Goal: Task Accomplishment & Management: Manage account settings

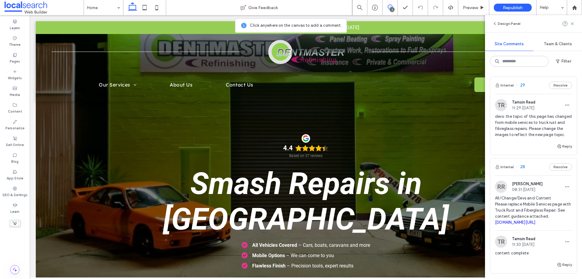
click at [526, 120] on span "devs: the topic of this page has changed from mobile services to truck rust and…" at bounding box center [533, 125] width 77 height 24
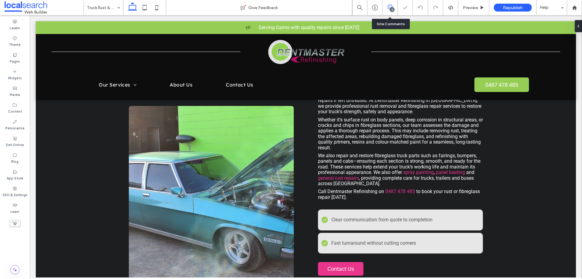
click at [389, 8] on icon at bounding box center [390, 7] width 5 height 5
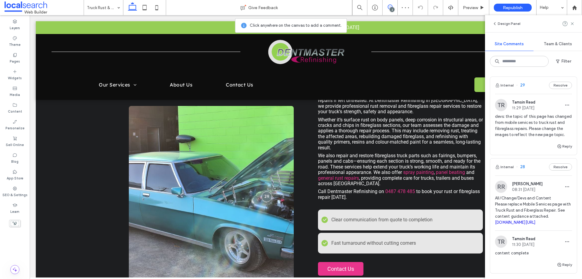
scroll to position [30, 0]
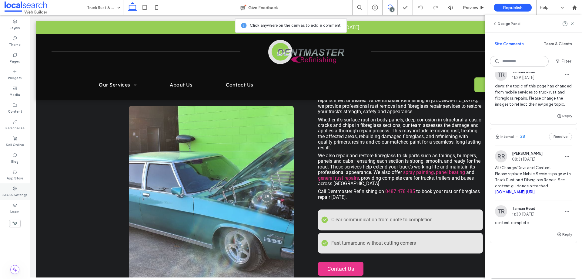
click at [18, 190] on div "SEO & Settings" at bounding box center [15, 191] width 30 height 17
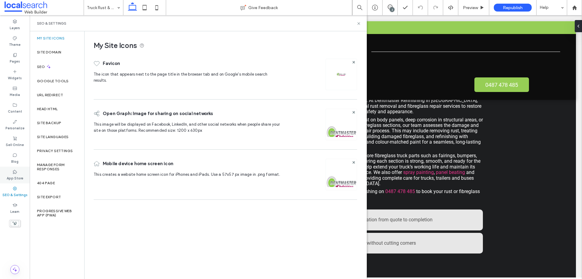
scroll to position [0, 0]
click at [47, 121] on label "Site Backup" at bounding box center [49, 123] width 24 height 4
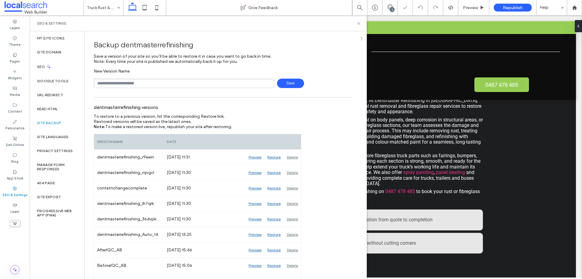
click at [119, 83] on input "text" at bounding box center [184, 83] width 180 height 9
type input "**********"
click at [295, 80] on span "Save" at bounding box center [290, 83] width 27 height 9
click at [357, 22] on icon at bounding box center [359, 23] width 5 height 5
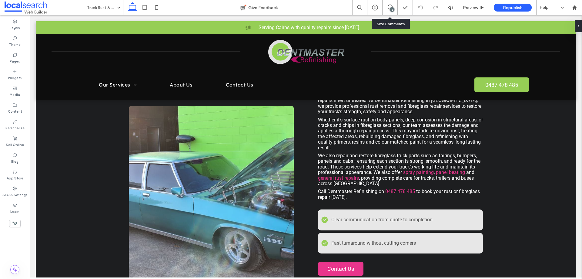
click at [388, 10] on div "2" at bounding box center [390, 8] width 15 height 6
click at [391, 5] on icon at bounding box center [390, 7] width 5 height 5
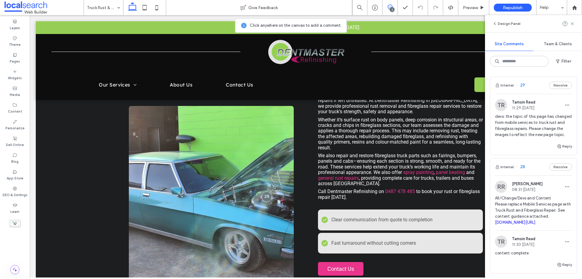
scroll to position [30, 0]
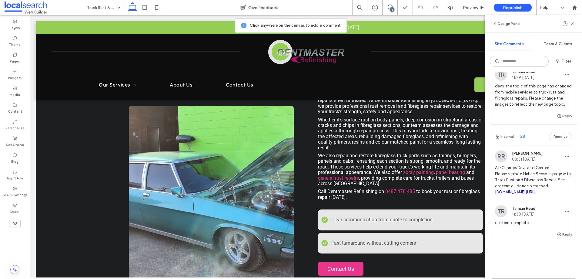
click at [532, 185] on span "All/Change/Devs and Content Please replace Mobile Services page with Truck Rust…" at bounding box center [533, 180] width 77 height 30
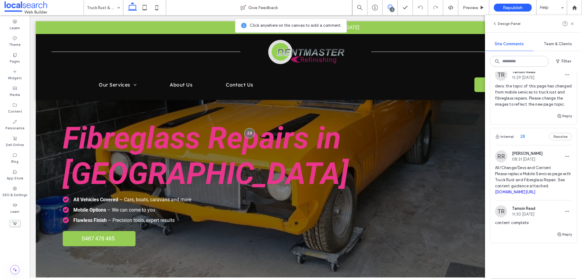
scroll to position [0, 0]
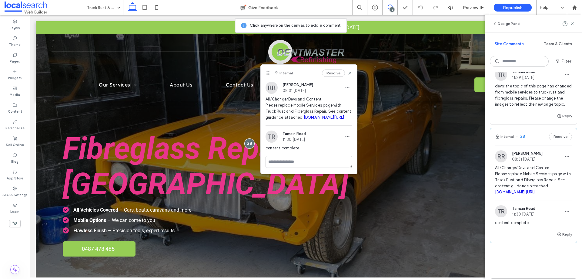
click at [514, 100] on span "devs: the topic of this page has changed from mobile services to truck rust and…" at bounding box center [533, 95] width 77 height 24
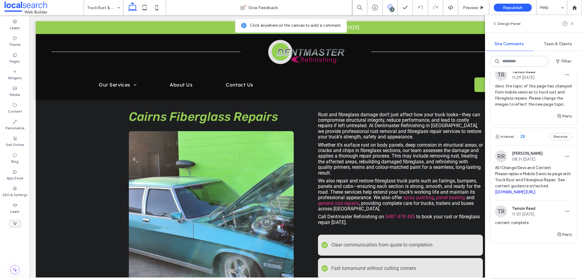
scroll to position [247, 0]
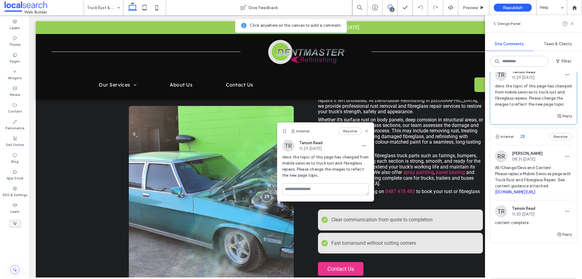
click at [523, 171] on span "All/Change/Devs and Content Please replace Mobile Services page with Truck Rust…" at bounding box center [533, 180] width 77 height 30
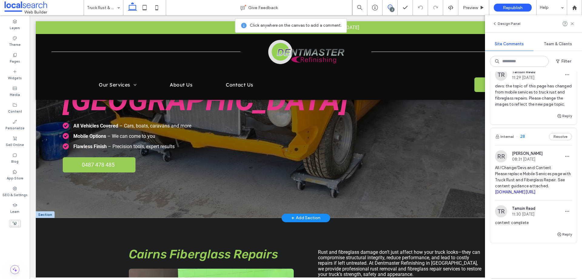
scroll to position [121, 0]
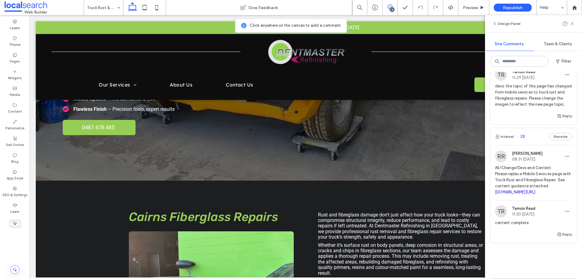
click at [516, 194] on link "irp.cdn-website.com/51d74821/files/uploaded/Dentmaster+Refinishing+-+New+Page+C…" at bounding box center [515, 192] width 41 height 5
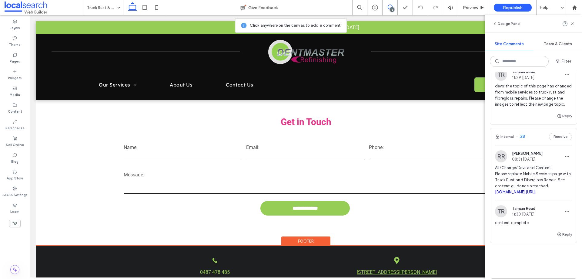
scroll to position [961, 0]
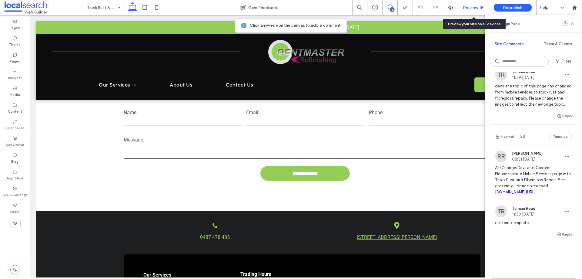
click at [465, 8] on span "Preview" at bounding box center [470, 7] width 15 height 5
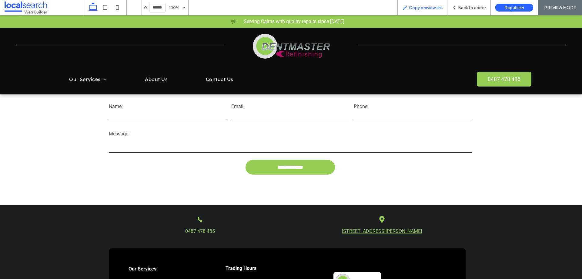
click at [406, 9] on icon at bounding box center [404, 7] width 5 height 5
click at [463, 6] on span "Back to editor" at bounding box center [472, 7] width 28 height 5
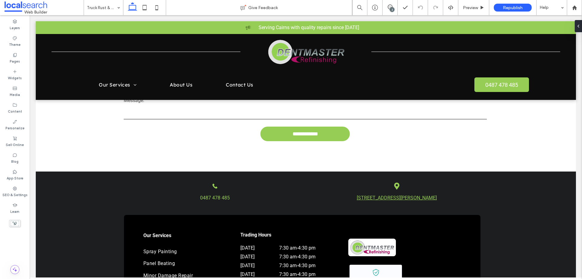
scroll to position [1083, 0]
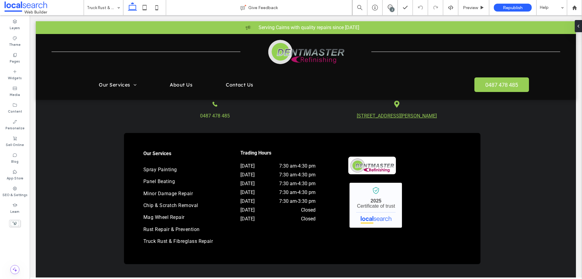
click at [391, 9] on div "2" at bounding box center [392, 9] width 5 height 5
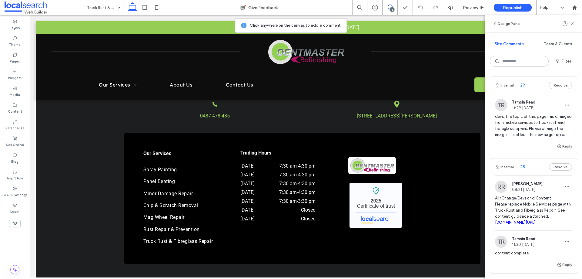
click at [511, 124] on span "devs: the topic of this page has changed from mobile services to truck rust and…" at bounding box center [533, 125] width 77 height 24
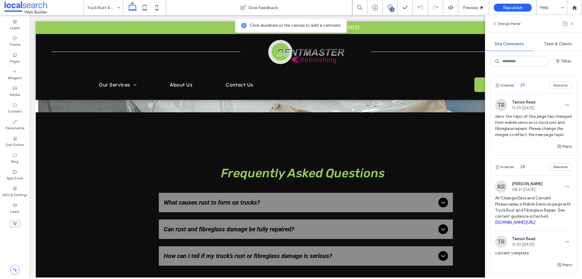
scroll to position [697, 0]
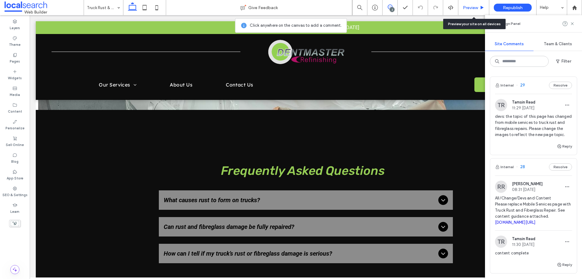
click at [462, 8] on div "Preview" at bounding box center [474, 7] width 31 height 5
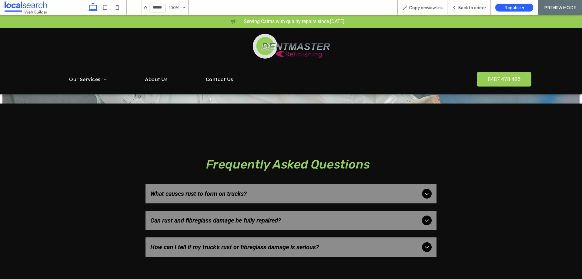
scroll to position [699, 0]
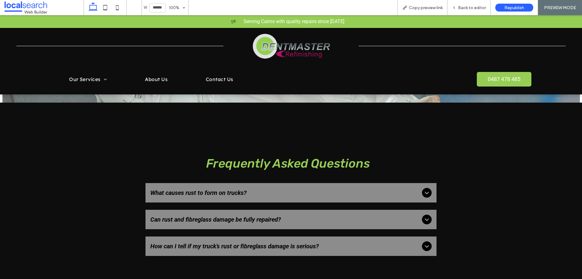
click at [409, 189] on span "What causes rust to form on trucks?" at bounding box center [285, 192] width 270 height 7
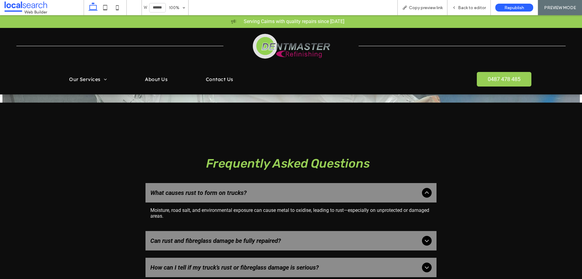
click at [388, 231] on div "Can rust and fibreglass damage be fully repaired?" at bounding box center [291, 240] width 291 height 19
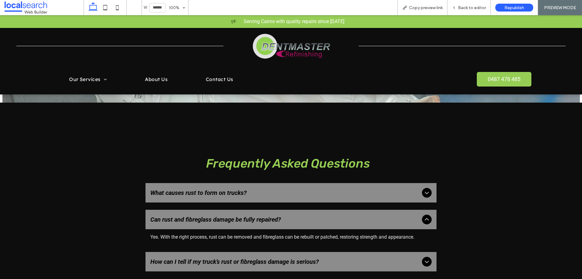
click at [388, 252] on div "How can I tell if my truck’s rust or fibreglass damage is serious?" at bounding box center [291, 261] width 291 height 19
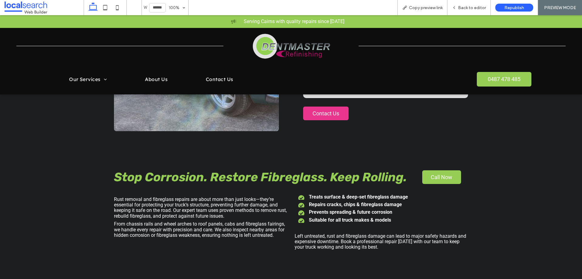
scroll to position [395, 0]
click at [458, 10] on div "Back to editor" at bounding box center [469, 7] width 43 height 15
click at [458, 8] on div "Back to editor" at bounding box center [469, 7] width 43 height 5
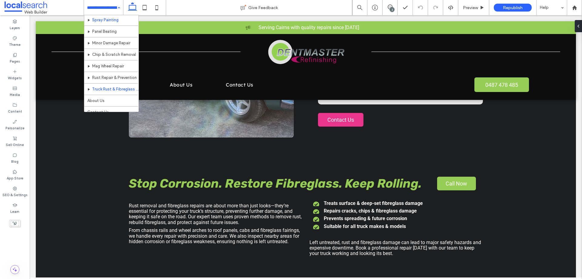
scroll to position [29, 0]
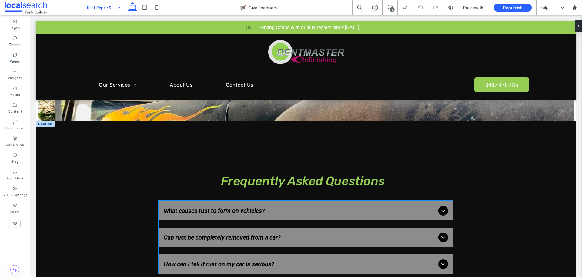
scroll to position [791, 0]
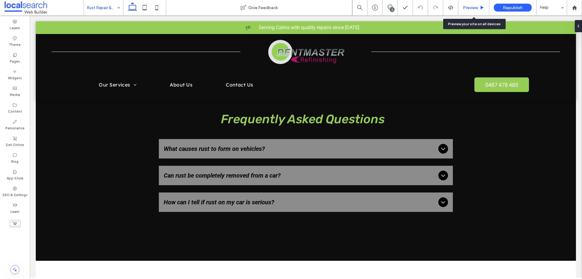
click at [463, 5] on span "Preview" at bounding box center [470, 7] width 15 height 5
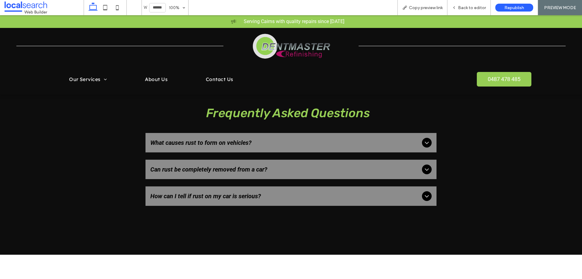
click at [426, 139] on icon at bounding box center [426, 142] width 7 height 7
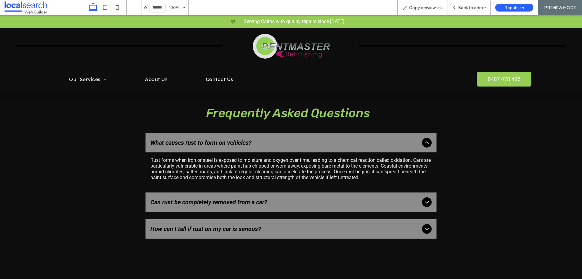
click at [426, 141] on icon at bounding box center [427, 142] width 4 height 2
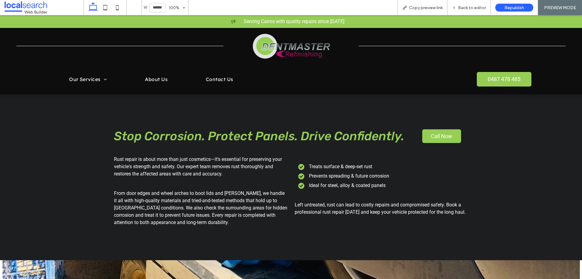
scroll to position [396, 0]
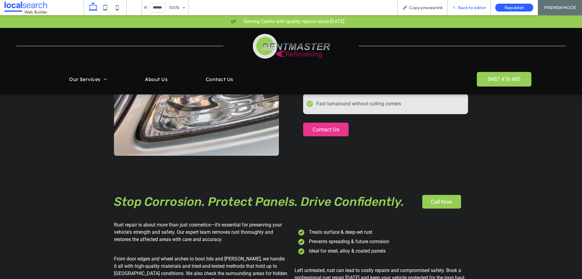
click at [462, 5] on span "Back to editor" at bounding box center [472, 7] width 28 height 5
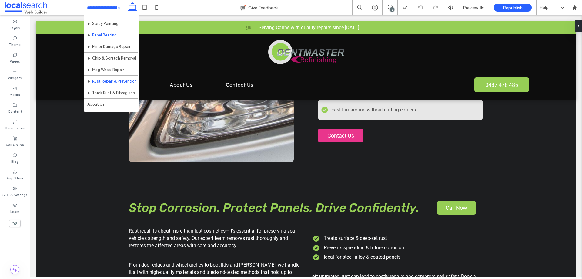
scroll to position [29, 0]
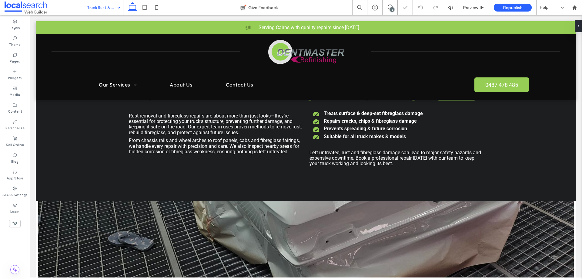
scroll to position [394, 0]
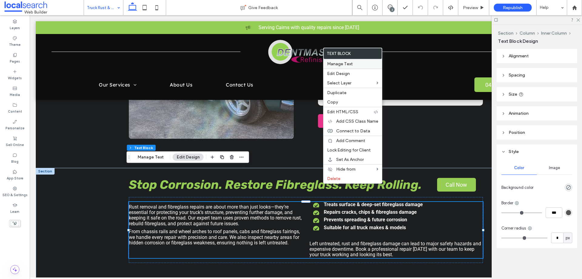
click at [357, 64] on label "Manage Text" at bounding box center [352, 63] width 51 height 5
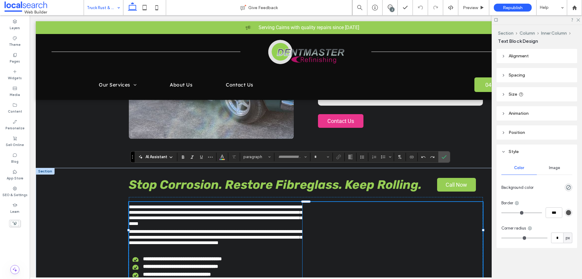
type input "******"
type input "**"
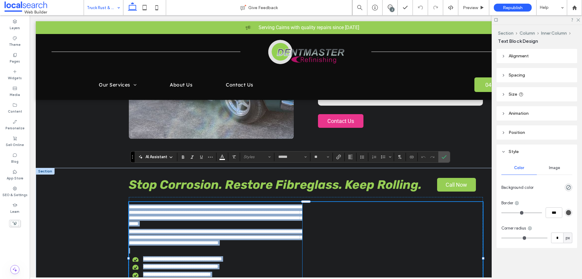
click at [218, 264] on strong "**********" at bounding box center [180, 266] width 75 height 5
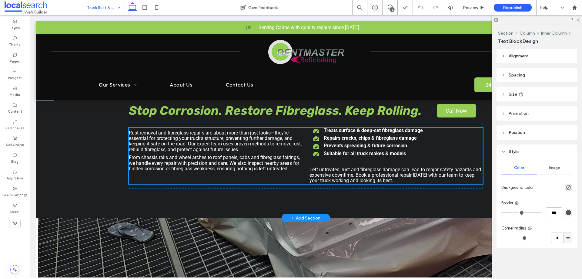
scroll to position [413, 0]
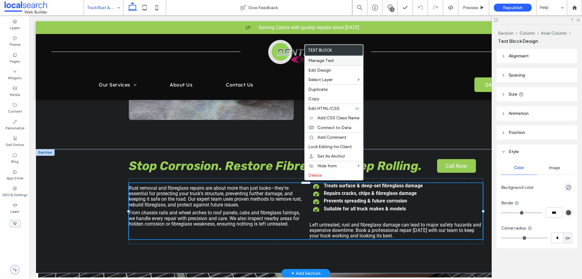
click at [318, 59] on span "Manage Text" at bounding box center [321, 60] width 26 height 5
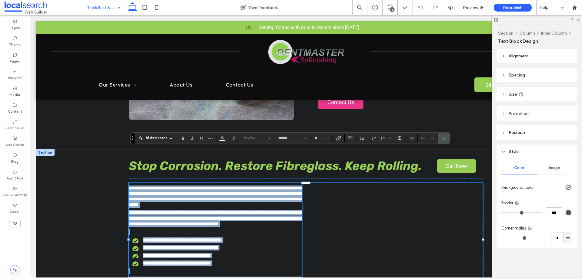
click at [211, 260] on strong "**********" at bounding box center [177, 262] width 68 height 5
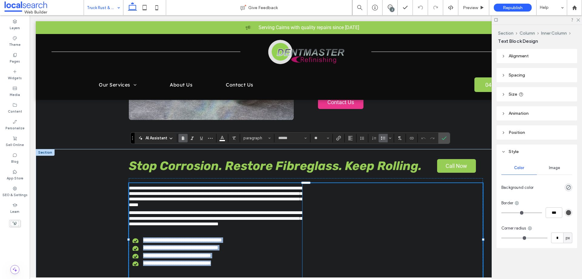
drag, startPoint x: 222, startPoint y: 227, endPoint x: 141, endPoint y: 204, distance: 84.9
click at [141, 237] on ul "**********" at bounding box center [213, 251] width 180 height 29
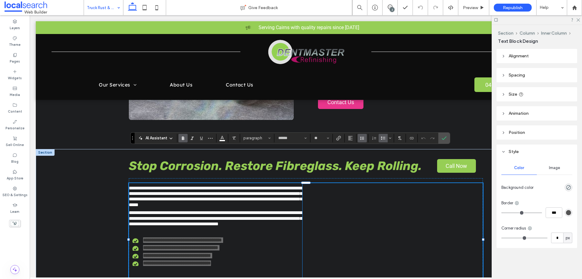
click at [361, 136] on icon "Line Height" at bounding box center [362, 138] width 5 height 5
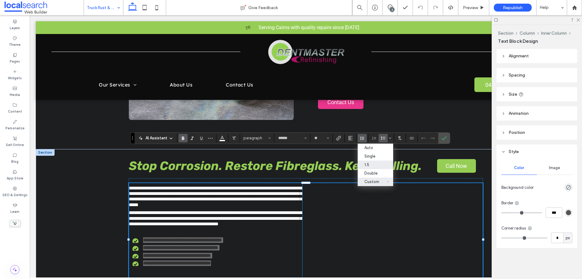
click at [373, 166] on div "1.5" at bounding box center [372, 164] width 15 height 5
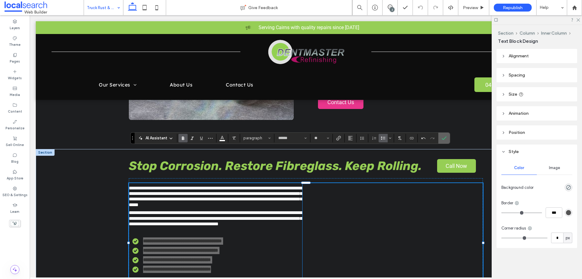
click at [446, 136] on icon "Confirm" at bounding box center [444, 138] width 5 height 5
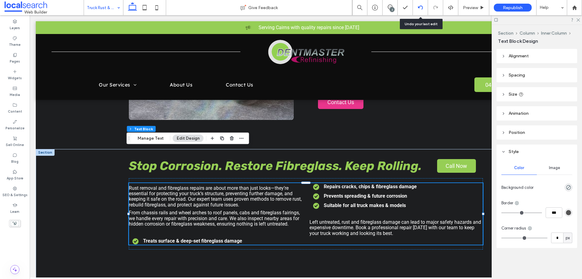
click at [421, 6] on use at bounding box center [420, 7] width 5 height 4
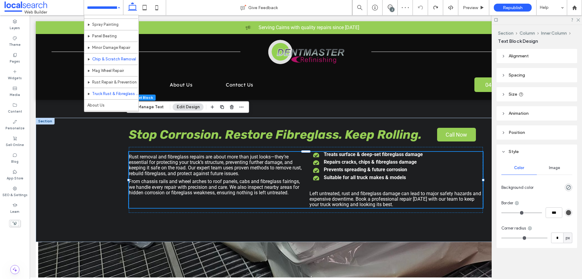
scroll to position [29, 0]
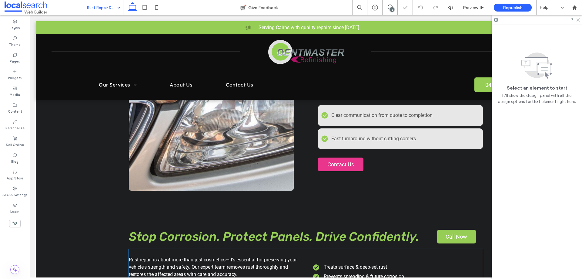
scroll to position [455, 0]
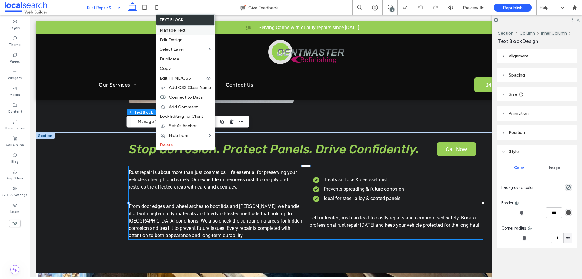
click at [177, 31] on span "Manage Text" at bounding box center [173, 30] width 26 height 5
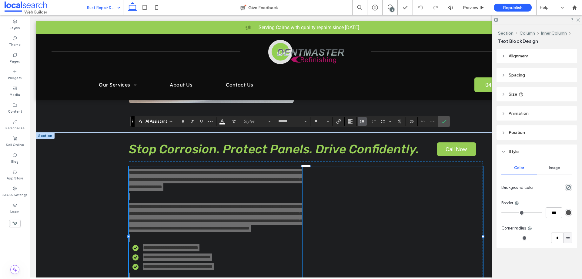
click at [363, 121] on icon "Line Height" at bounding box center [362, 121] width 5 height 5
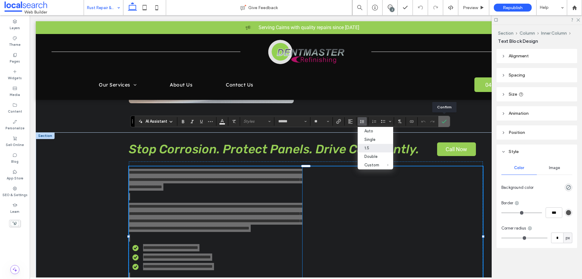
click at [442, 120] on icon "Confirm" at bounding box center [444, 121] width 5 height 5
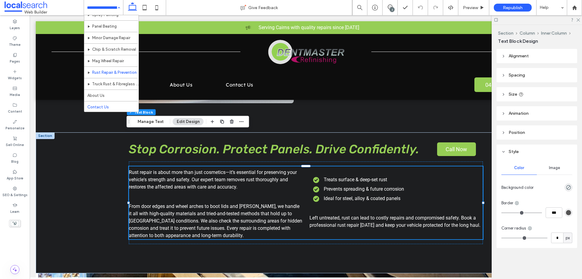
scroll to position [29, 0]
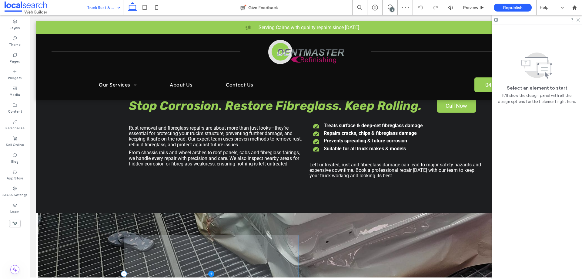
scroll to position [455, 0]
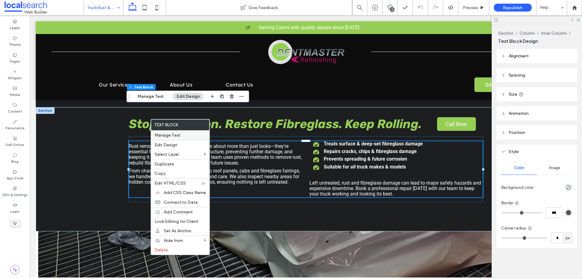
click at [162, 133] on span "Manage Text" at bounding box center [168, 135] width 26 height 5
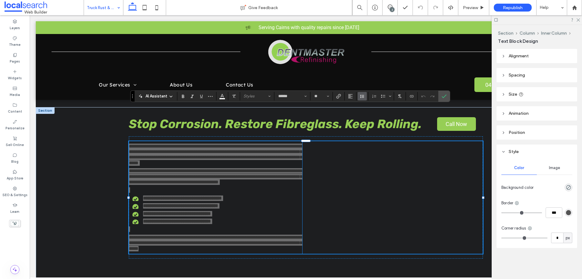
click at [362, 97] on icon "Line Height" at bounding box center [362, 96] width 5 height 5
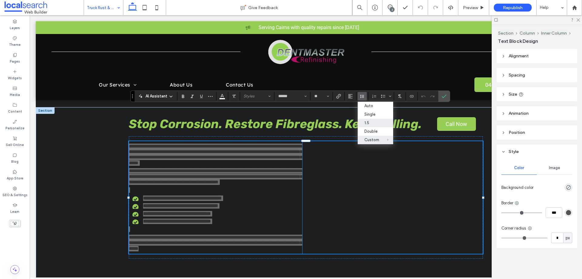
click at [368, 121] on div "1.5" at bounding box center [372, 122] width 15 height 5
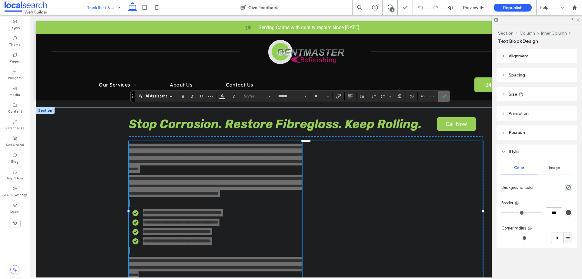
click at [443, 97] on icon "Confirm" at bounding box center [444, 96] width 5 height 5
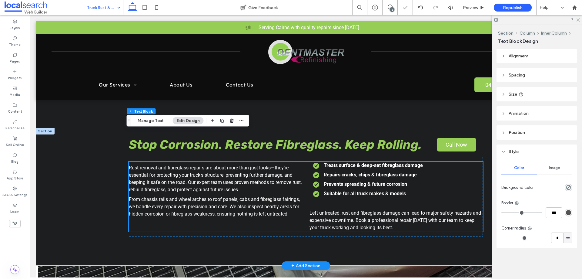
scroll to position [425, 0]
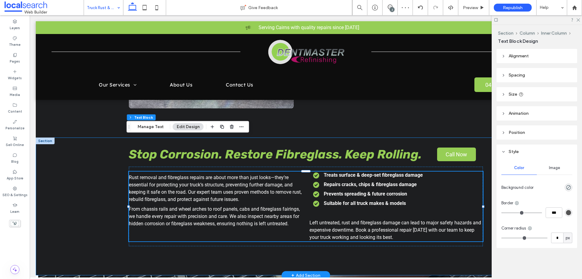
click at [82, 147] on div "Stop Corrosion. Restore Fibreglass. Keep Rolling. Call Now Rust removal and fib…" at bounding box center [306, 206] width 540 height 138
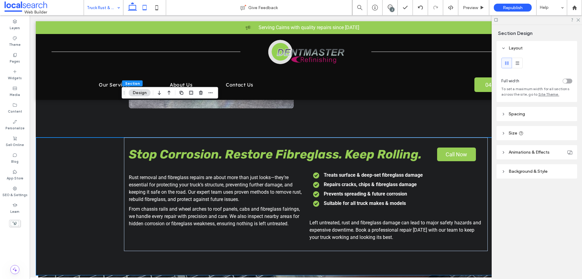
click at [145, 8] on icon at bounding box center [145, 8] width 12 height 12
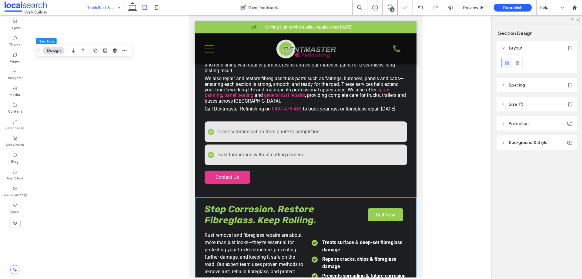
type input "**"
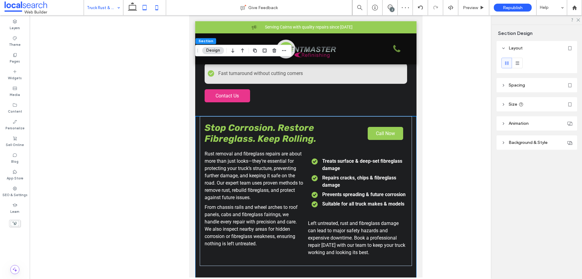
click at [158, 8] on icon at bounding box center [157, 8] width 12 height 12
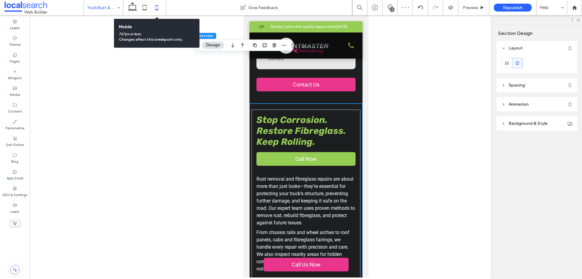
type input "**"
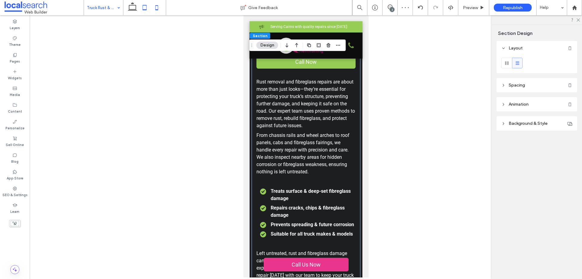
click at [143, 8] on icon at bounding box center [145, 8] width 12 height 12
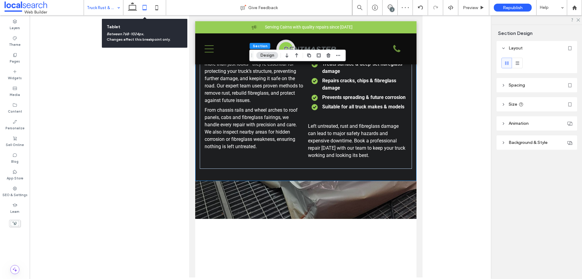
type input "*"
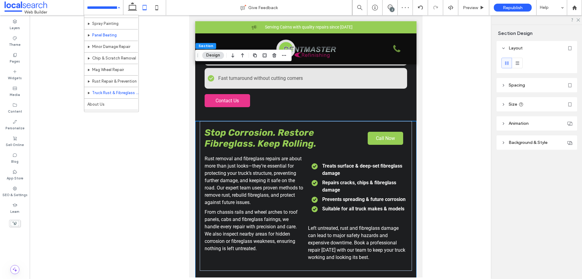
scroll to position [29, 0]
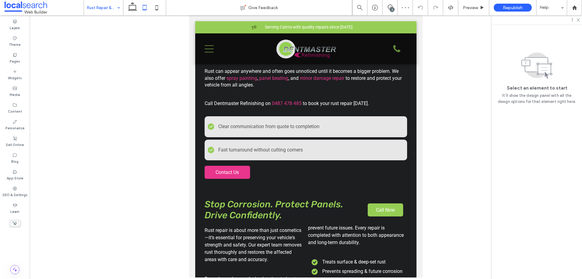
scroll to position [485, 0]
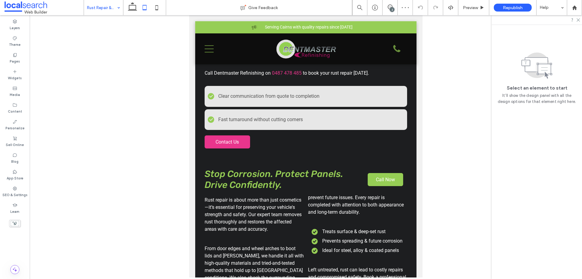
click at [96, 12] on input at bounding box center [102, 7] width 30 height 15
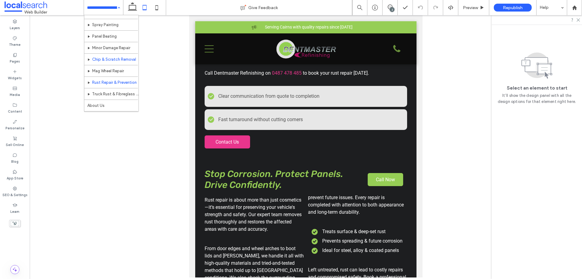
scroll to position [29, 0]
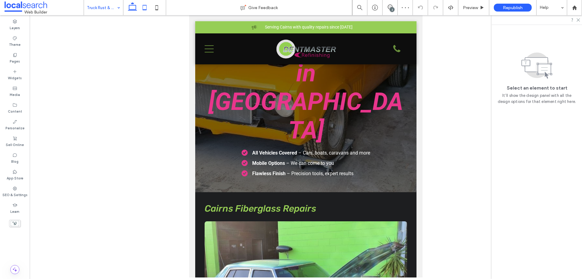
click at [128, 6] on icon at bounding box center [132, 8] width 12 height 12
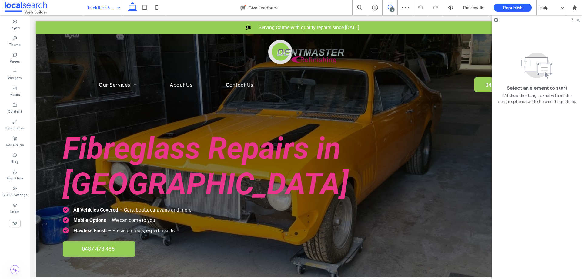
click at [387, 8] on span at bounding box center [390, 7] width 15 height 5
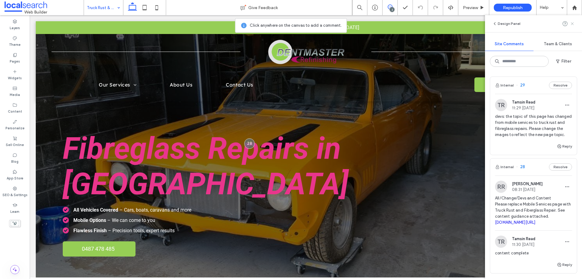
click at [571, 24] on icon at bounding box center [572, 23] width 5 height 5
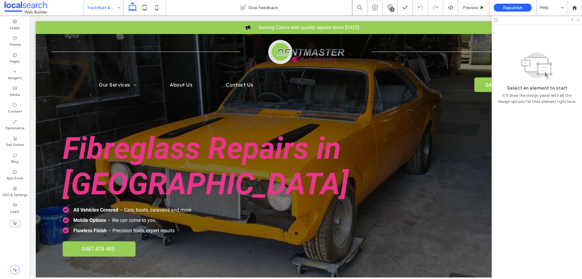
click at [579, 20] on use at bounding box center [578, 19] width 3 height 3
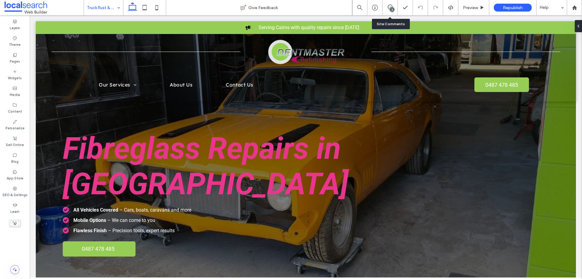
click at [390, 0] on div "2" at bounding box center [390, 7] width 15 height 15
click at [389, 6] on icon at bounding box center [390, 7] width 5 height 5
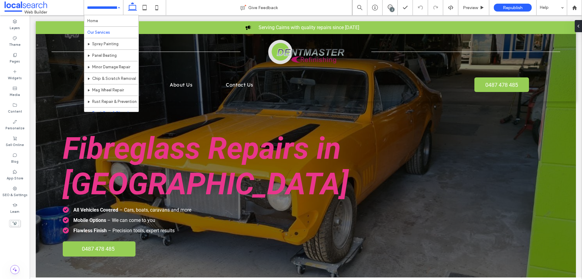
scroll to position [29, 0]
click at [119, 5] on div "Home Our Services Spray Painting Panel Beating Minor Damage Repair Chip & Scrat…" at bounding box center [103, 7] width 39 height 15
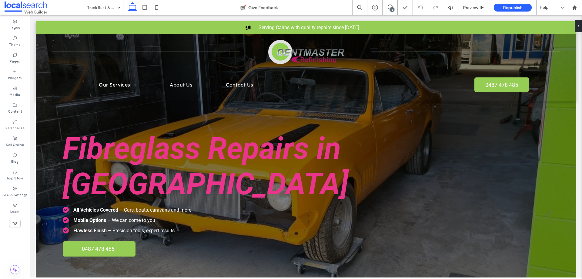
click at [392, 9] on div "2" at bounding box center [392, 9] width 5 height 5
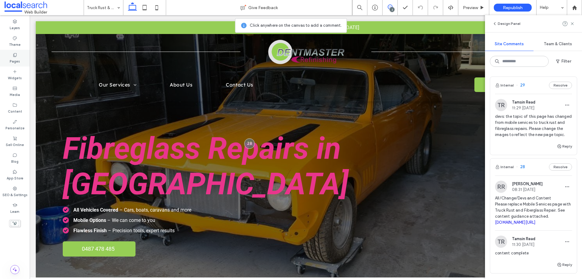
click at [16, 60] on label "Pages" at bounding box center [15, 60] width 10 height 7
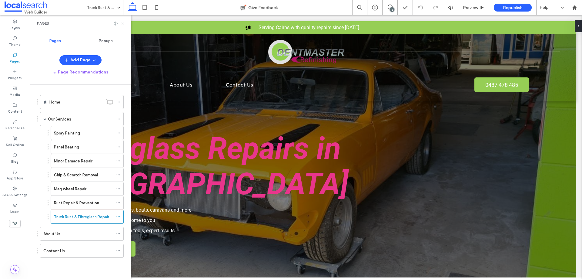
click at [123, 24] on use at bounding box center [123, 23] width 2 height 2
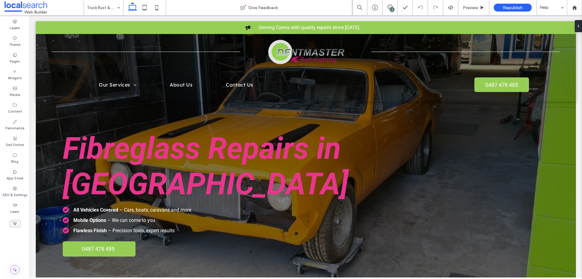
click at [391, 9] on div "2" at bounding box center [392, 9] width 5 height 5
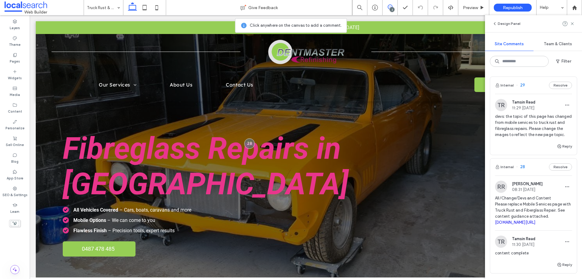
click at [529, 128] on span "devs: the topic of this page has changed from mobile services to truck rust and…" at bounding box center [533, 125] width 77 height 24
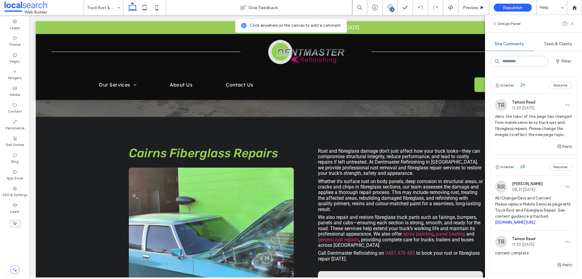
scroll to position [247, 0]
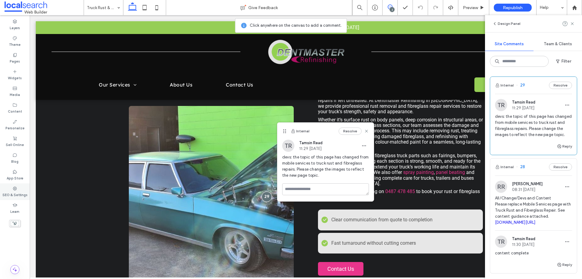
click at [16, 187] on use at bounding box center [15, 188] width 4 height 4
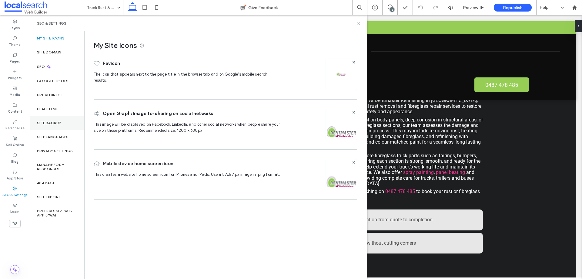
click at [50, 125] on label "Site Backup" at bounding box center [49, 123] width 24 height 4
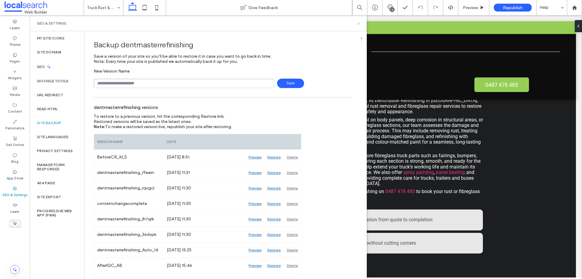
click at [359, 25] on icon at bounding box center [359, 23] width 5 height 5
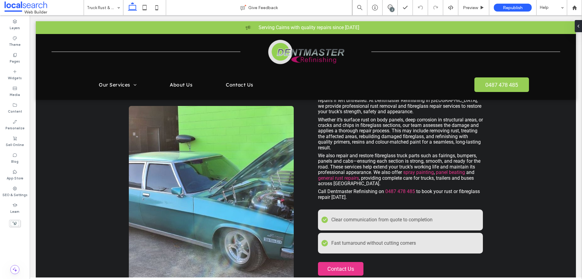
click at [390, 10] on div "2" at bounding box center [392, 9] width 5 height 5
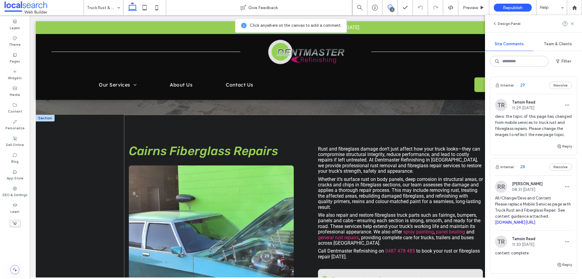
scroll to position [186, 0]
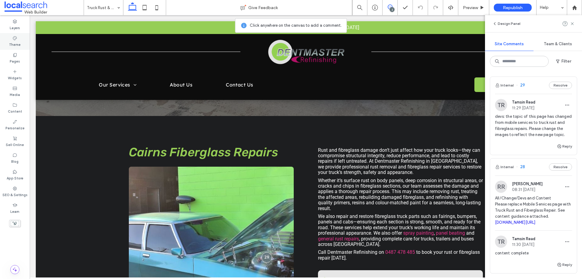
click at [16, 38] on icon at bounding box center [14, 38] width 5 height 5
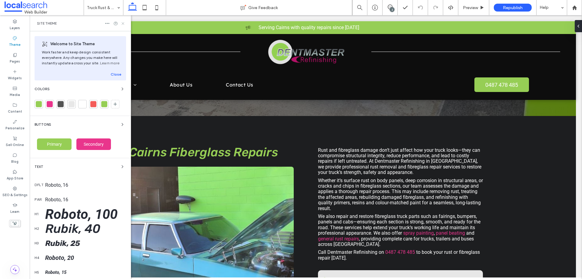
click at [123, 24] on use at bounding box center [123, 23] width 2 height 2
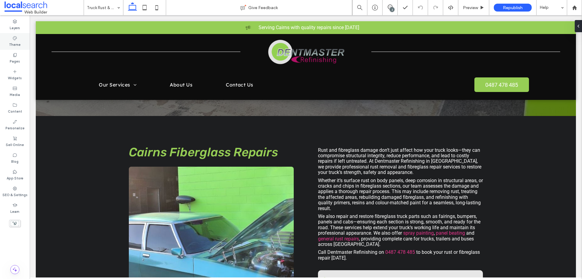
click at [14, 35] on div "Theme" at bounding box center [15, 41] width 30 height 17
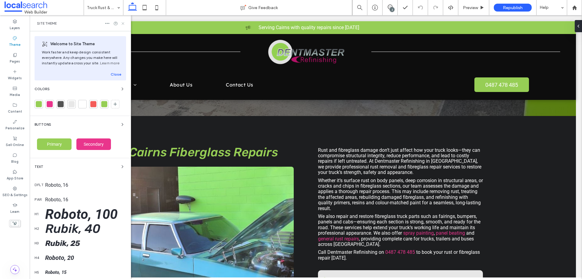
drag, startPoint x: 122, startPoint y: 24, endPoint x: 94, endPoint y: 10, distance: 30.7
click at [122, 24] on icon at bounding box center [123, 23] width 5 height 5
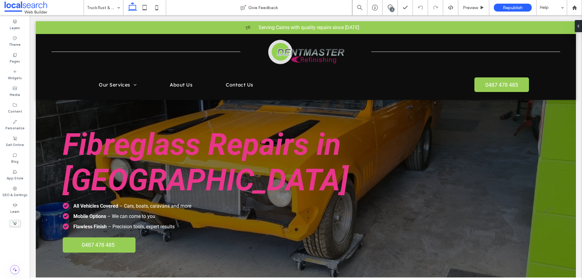
scroll to position [0, 0]
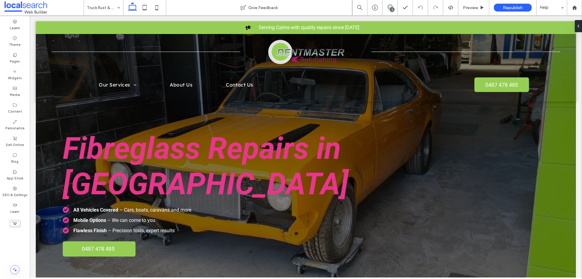
click at [393, 8] on div "2" at bounding box center [392, 9] width 5 height 5
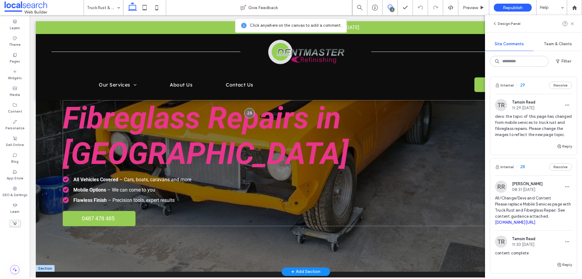
scroll to position [91, 0]
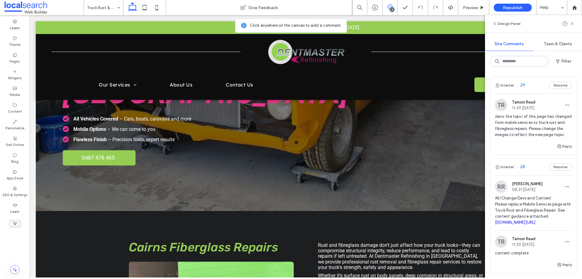
click at [518, 127] on span "devs: the topic of this page has changed from mobile services to truck rust and…" at bounding box center [533, 125] width 77 height 24
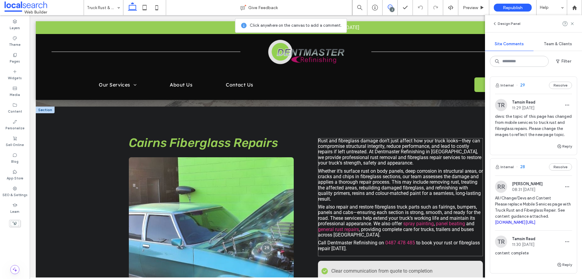
scroll to position [186, 0]
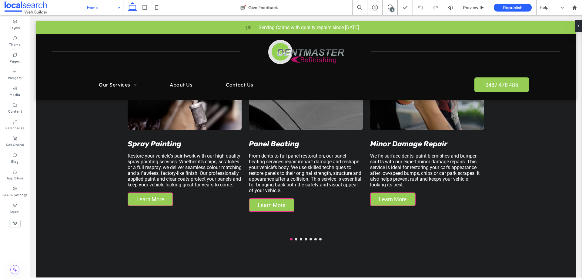
scroll to position [788, 0]
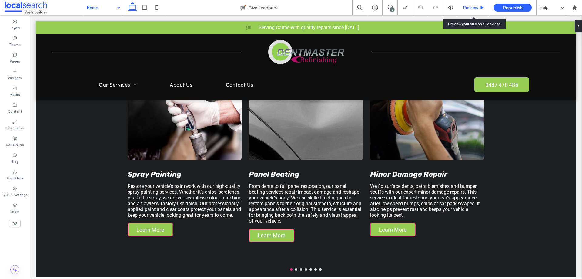
click at [472, 4] on div "Preview" at bounding box center [474, 7] width 31 height 15
click at [469, 8] on span "Preview" at bounding box center [470, 7] width 15 height 5
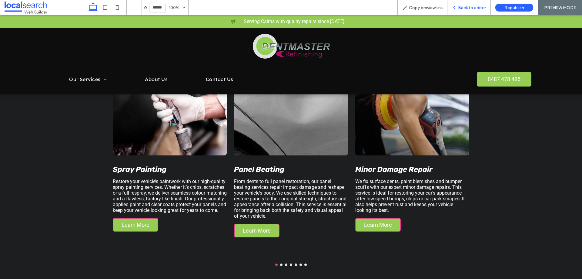
scroll to position [791, 0]
click at [305, 263] on div at bounding box center [291, 264] width 364 height 2
click at [290, 263] on button "go to slide 4" at bounding box center [291, 264] width 2 height 2
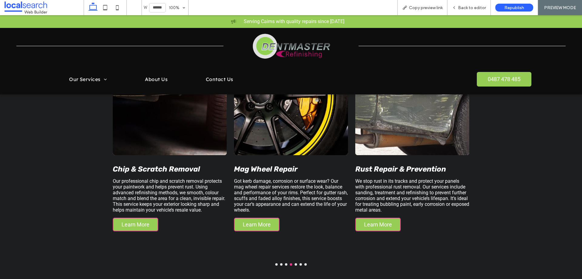
click at [295, 263] on button "go to slide 5" at bounding box center [296, 264] width 2 height 2
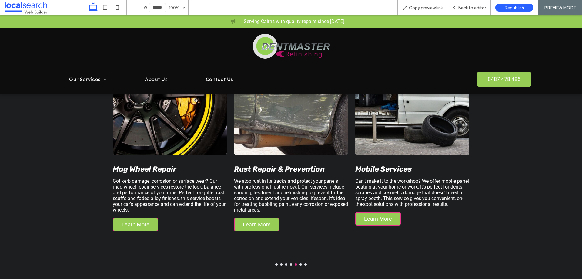
click at [300, 263] on button "go to slide 6" at bounding box center [301, 264] width 2 height 2
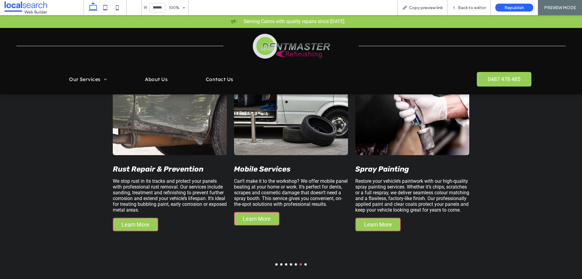
click at [304, 263] on button "go to slide 7" at bounding box center [305, 264] width 2 height 2
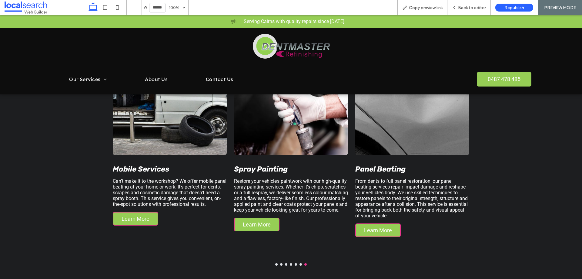
click at [304, 263] on button "go to slide 7" at bounding box center [305, 264] width 2 height 2
click at [296, 263] on div at bounding box center [291, 264] width 364 height 2
click at [287, 263] on div at bounding box center [291, 264] width 364 height 2
click at [274, 220] on div "Spray Painting Restore your vehicle’s paintwork with our high-quality spray pai…" at bounding box center [291, 145] width 364 height 255
click at [280, 263] on button "go to slide 2" at bounding box center [281, 264] width 2 height 2
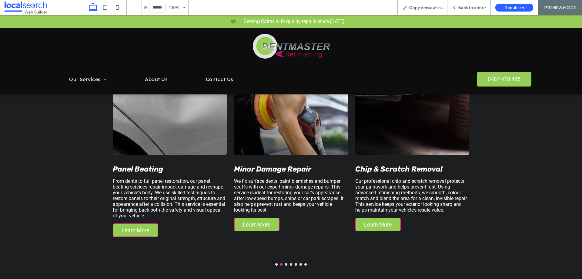
click at [297, 220] on div "Spray Painting Restore your vehicle’s paintwork with our high-quality spray pai…" at bounding box center [291, 145] width 364 height 255
click at [285, 263] on button "go to slide 3" at bounding box center [286, 264] width 2 height 2
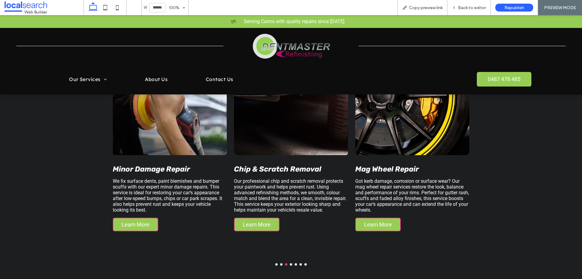
click at [290, 263] on button "go to slide 4" at bounding box center [291, 264] width 2 height 2
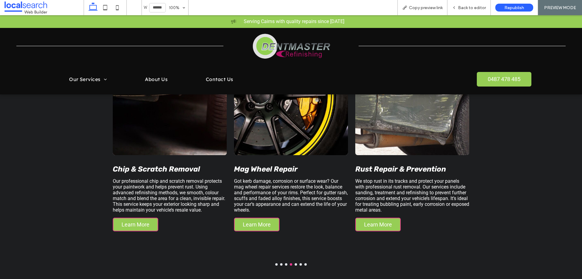
click at [296, 263] on div at bounding box center [291, 264] width 364 height 2
click at [292, 263] on div at bounding box center [291, 264] width 364 height 2
click at [295, 263] on button "go to slide 5" at bounding box center [296, 264] width 2 height 2
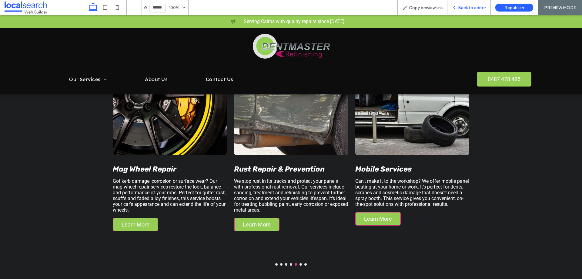
click at [455, 7] on icon at bounding box center [454, 7] width 4 height 4
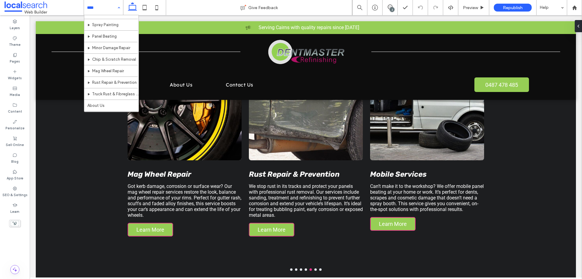
scroll to position [29, 0]
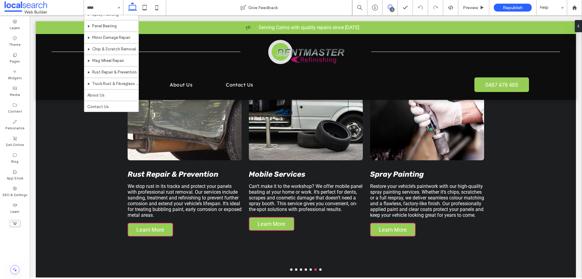
click at [386, 9] on span at bounding box center [390, 7] width 15 height 5
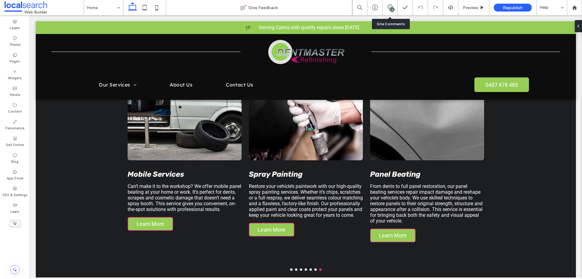
click at [116, 8] on div "Home" at bounding box center [103, 7] width 39 height 15
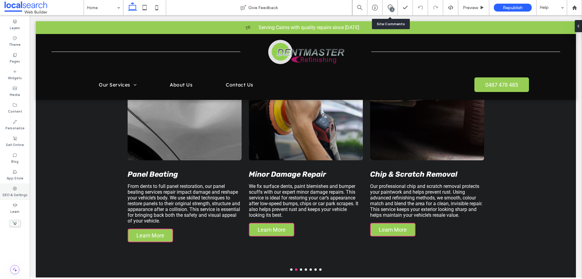
click at [15, 185] on div "SEO & Settings" at bounding box center [15, 191] width 30 height 17
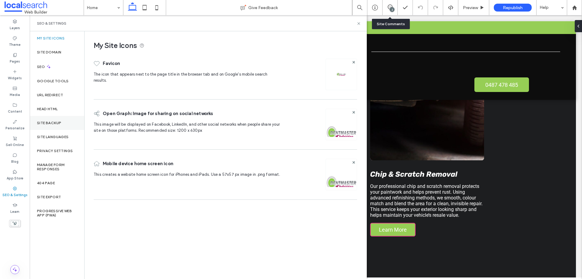
click at [61, 123] on label "Site Backup" at bounding box center [49, 123] width 24 height 4
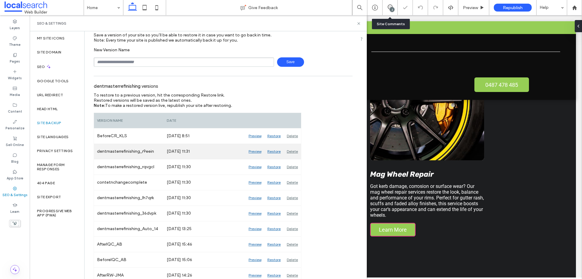
scroll to position [30, 0]
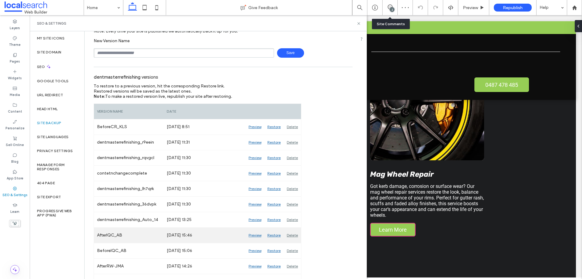
click at [254, 235] on div "Preview" at bounding box center [255, 234] width 19 height 15
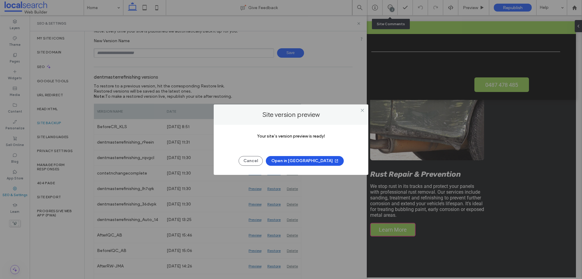
click at [289, 161] on button "Open in New Tab" at bounding box center [305, 161] width 78 height 10
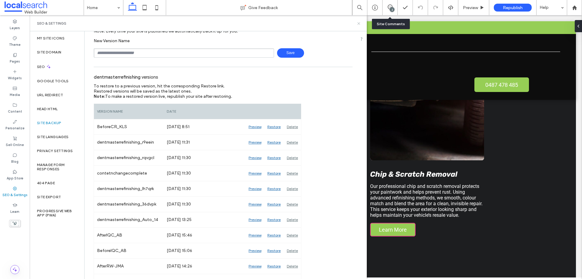
click at [357, 24] on icon at bounding box center [359, 23] width 5 height 5
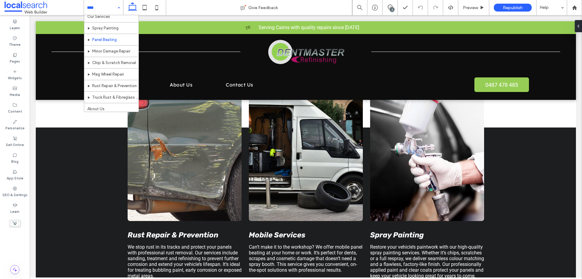
scroll to position [29, 0]
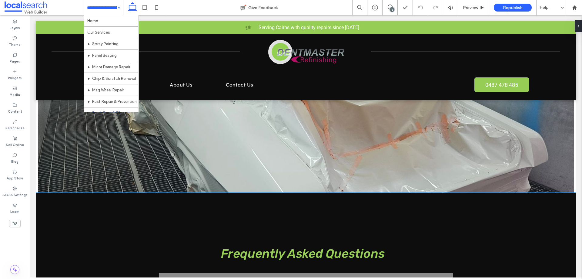
scroll to position [576, 0]
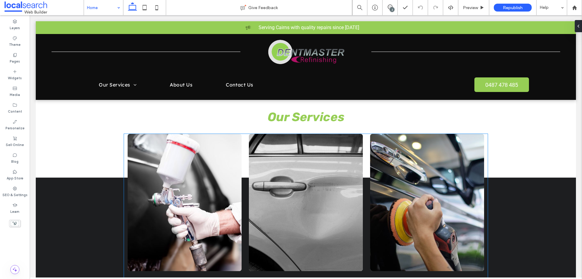
scroll to position [667, 0]
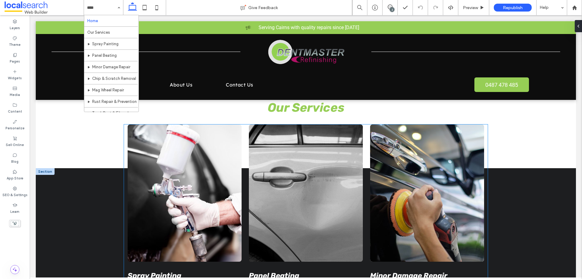
scroll to position [697, 0]
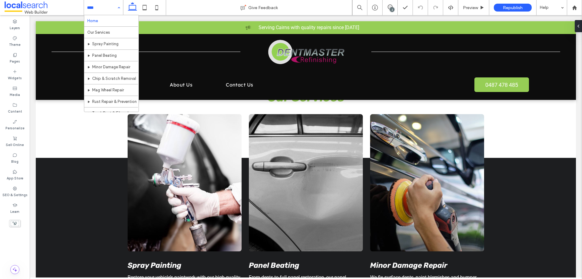
click at [120, 8] on div "Home Our Services Spray Painting Panel Beating Minor Damage Repair Chip & Scrat…" at bounding box center [103, 7] width 39 height 15
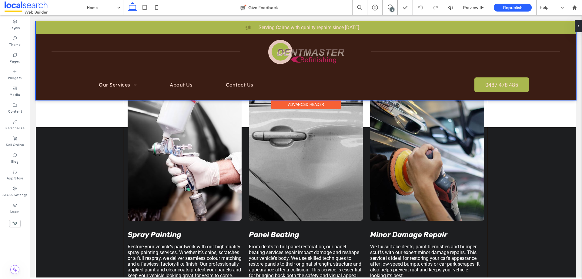
scroll to position [728, 0]
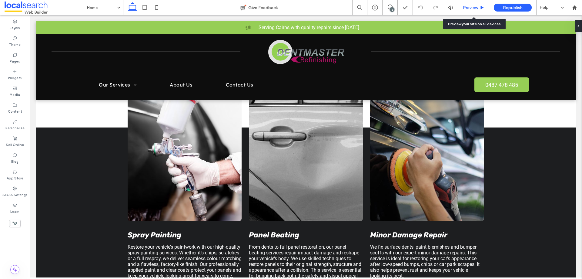
click at [465, 9] on span "Preview" at bounding box center [470, 7] width 15 height 5
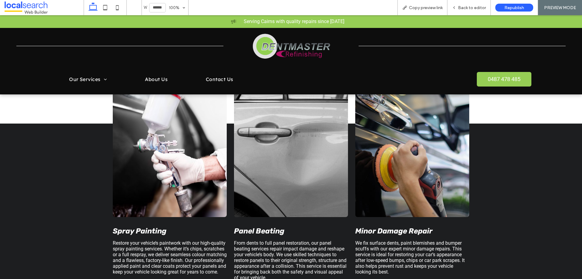
scroll to position [730, 0]
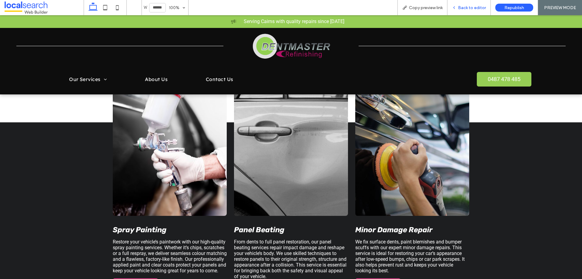
click at [456, 6] on icon at bounding box center [454, 7] width 4 height 4
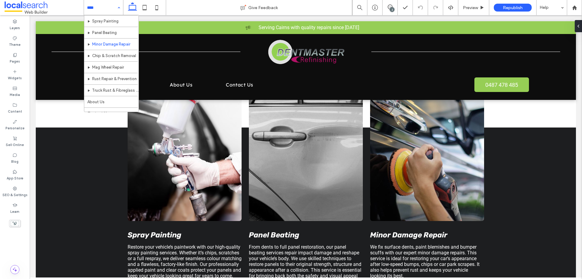
scroll to position [29, 0]
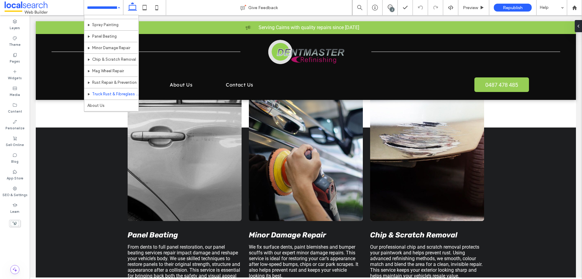
scroll to position [29, 0]
click at [120, 7] on div "Home Our Services Spray Painting Panel Beating Minor Damage Repair Chip & Scrat…" at bounding box center [103, 7] width 39 height 15
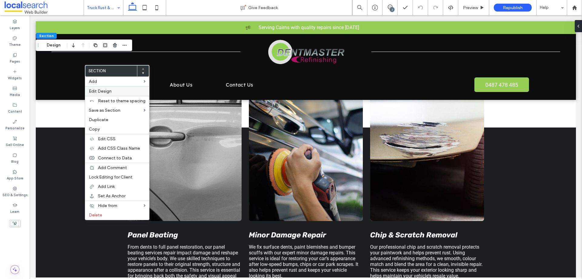
click at [104, 92] on span "Edit Design" at bounding box center [100, 91] width 23 height 5
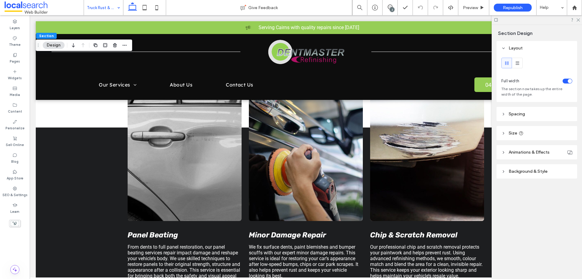
click at [518, 169] on span "Background & Style" at bounding box center [528, 171] width 39 height 5
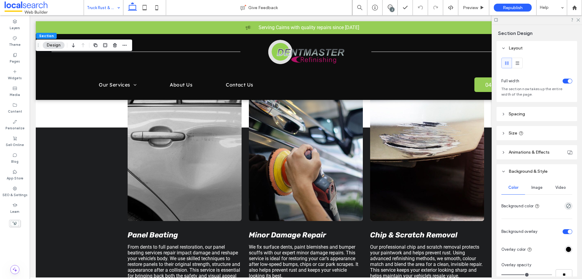
click at [532, 185] on span "Image" at bounding box center [537, 187] width 11 height 5
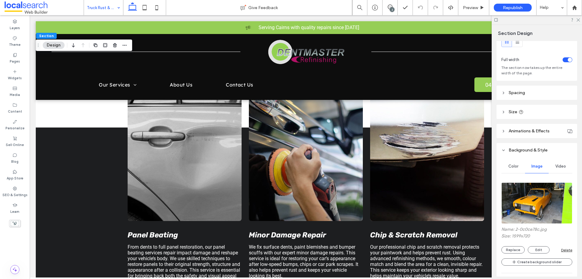
scroll to position [30, 0]
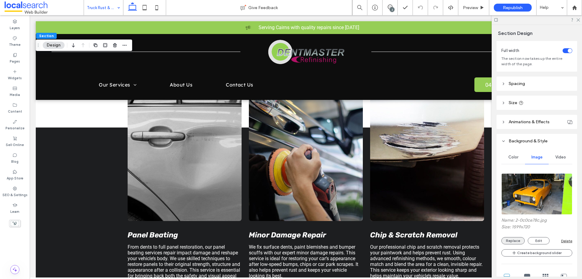
click at [515, 240] on button "Replace" at bounding box center [513, 240] width 23 height 7
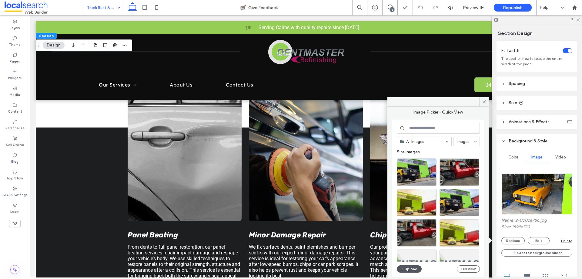
click at [408, 267] on button "Upload" at bounding box center [409, 268] width 25 height 7
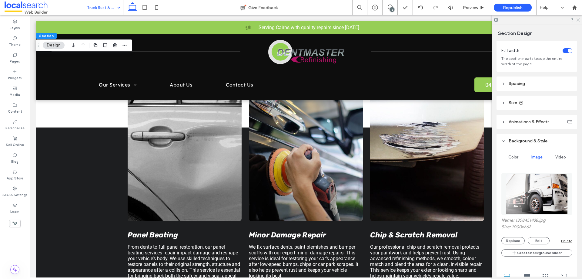
click at [579, 21] on icon at bounding box center [578, 20] width 4 height 4
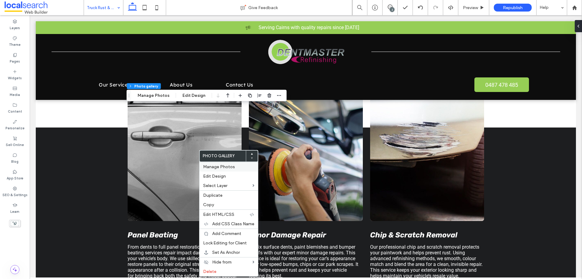
click at [210, 164] on span "Manage Photos" at bounding box center [219, 166] width 32 height 5
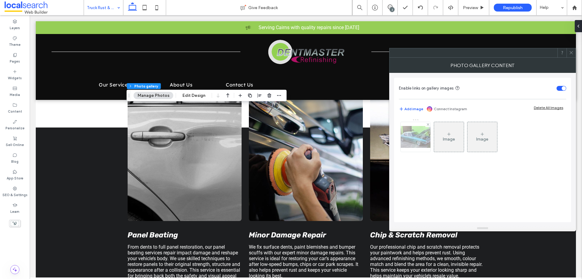
click at [412, 135] on div at bounding box center [416, 137] width 30 height 30
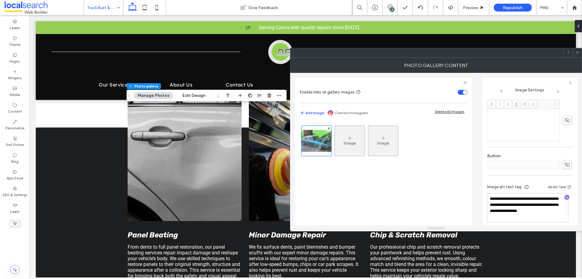
scroll to position [166, 0]
drag, startPoint x: 520, startPoint y: 212, endPoint x: 491, endPoint y: 208, distance: 29.1
click at [491, 208] on textarea "**********" at bounding box center [527, 202] width 81 height 29
click at [520, 210] on textarea "**********" at bounding box center [527, 202] width 81 height 29
click at [577, 55] on span at bounding box center [577, 52] width 5 height 9
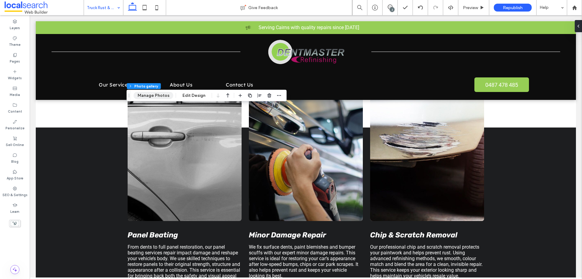
click at [155, 96] on button "Manage Photos" at bounding box center [154, 95] width 40 height 7
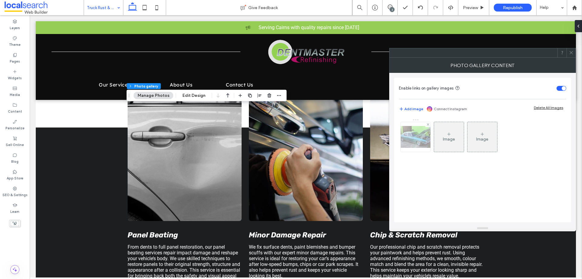
click at [419, 140] on img at bounding box center [416, 137] width 49 height 22
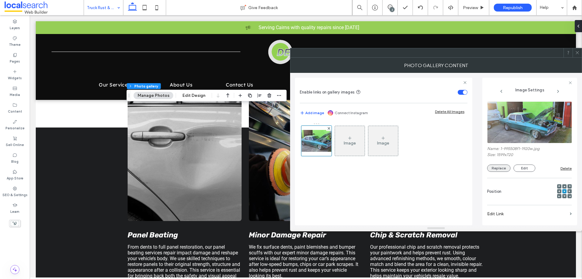
click at [504, 168] on button "Replace" at bounding box center [498, 167] width 23 height 7
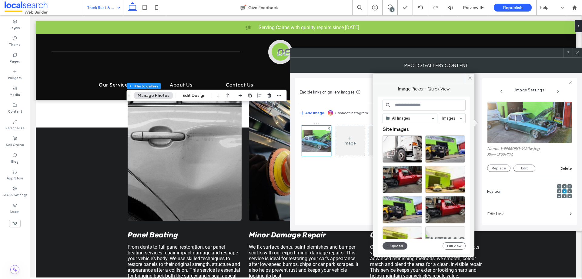
click at [388, 242] on span "button" at bounding box center [388, 245] width 4 height 7
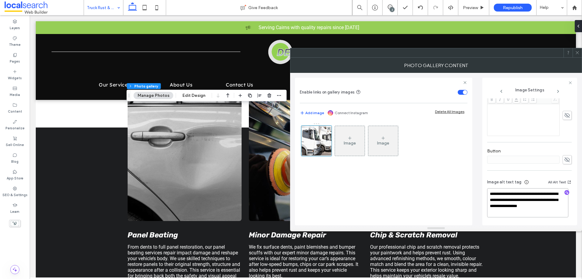
drag, startPoint x: 522, startPoint y: 213, endPoint x: 491, endPoint y: 196, distance: 35.0
click at [491, 196] on textarea "**********" at bounding box center [527, 202] width 81 height 29
click at [565, 193] on icon "button" at bounding box center [567, 192] width 4 height 4
click at [521, 202] on textarea "**********" at bounding box center [527, 202] width 81 height 29
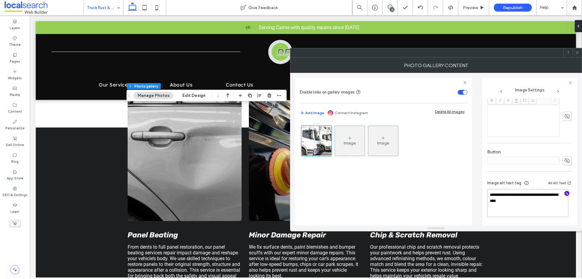
scroll to position [165, 0]
drag, startPoint x: 521, startPoint y: 202, endPoint x: 501, endPoint y: 197, distance: 21.0
click at [501, 197] on textarea "**********" at bounding box center [527, 203] width 81 height 28
click at [519, 201] on textarea "**********" at bounding box center [527, 203] width 81 height 28
drag, startPoint x: 525, startPoint y: 201, endPoint x: 554, endPoint y: 196, distance: 30.1
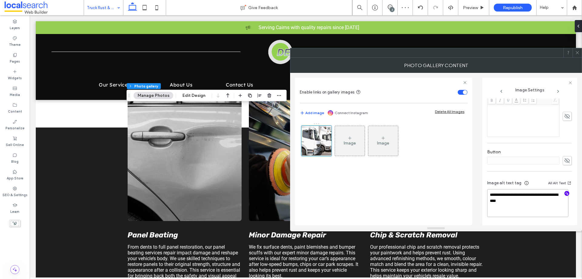
click at [554, 196] on textarea "**********" at bounding box center [527, 203] width 81 height 28
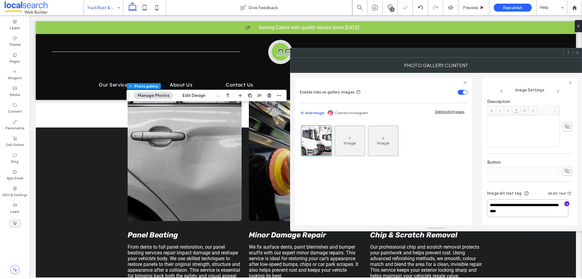
scroll to position [154, 0]
drag, startPoint x: 550, startPoint y: 215, endPoint x: 489, endPoint y: 207, distance: 61.8
click at [489, 207] on textarea "**********" at bounding box center [527, 208] width 81 height 17
click at [547, 210] on textarea "**********" at bounding box center [527, 208] width 81 height 17
drag, startPoint x: 545, startPoint y: 210, endPoint x: 489, endPoint y: 207, distance: 55.9
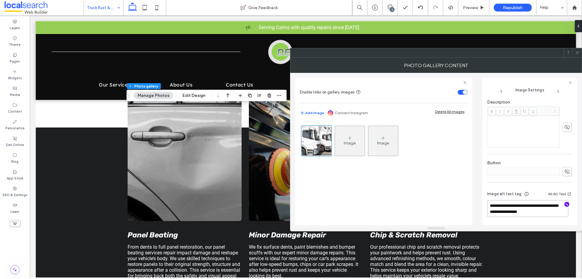
click at [489, 207] on textarea "**********" at bounding box center [527, 208] width 81 height 17
paste textarea "***"
drag, startPoint x: 549, startPoint y: 210, endPoint x: 501, endPoint y: 207, distance: 48.6
click at [501, 207] on textarea "**********" at bounding box center [527, 208] width 81 height 17
click at [552, 211] on textarea "**********" at bounding box center [527, 208] width 81 height 17
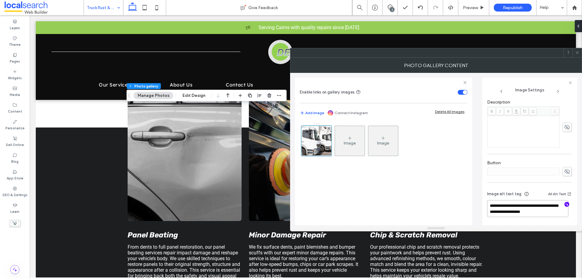
click at [511, 213] on textarea "**********" at bounding box center [527, 208] width 81 height 17
click at [554, 213] on textarea "**********" at bounding box center [527, 208] width 81 height 17
type textarea "**********"
click at [536, 69] on div "Photo Gallery Content" at bounding box center [436, 65] width 292 height 15
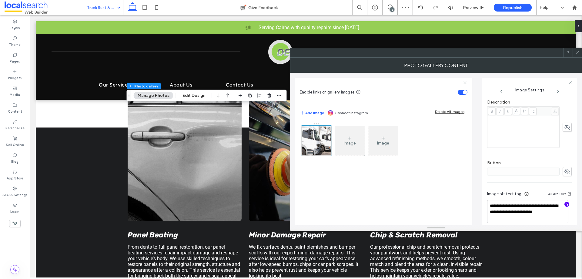
click at [579, 52] on icon at bounding box center [577, 52] width 5 height 5
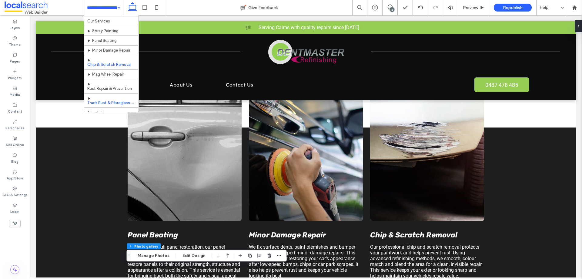
scroll to position [23, 0]
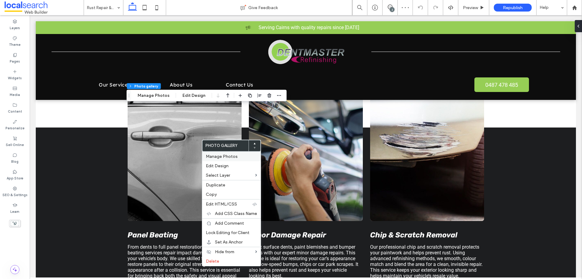
click at [218, 156] on span "Manage Photos" at bounding box center [222, 156] width 32 height 5
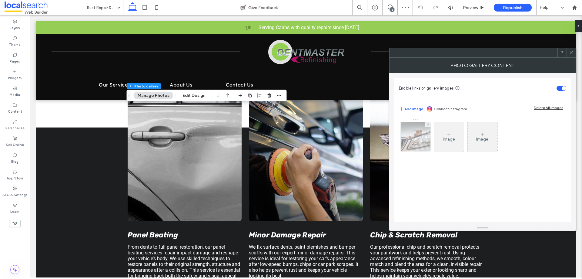
click at [421, 136] on img at bounding box center [416, 137] width 45 height 30
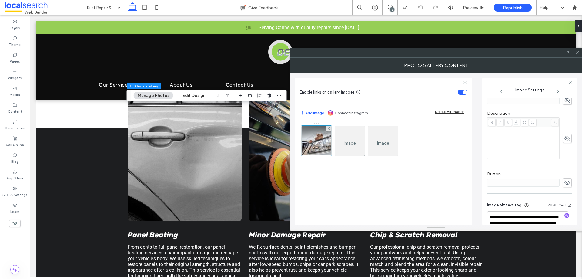
scroll to position [160, 0]
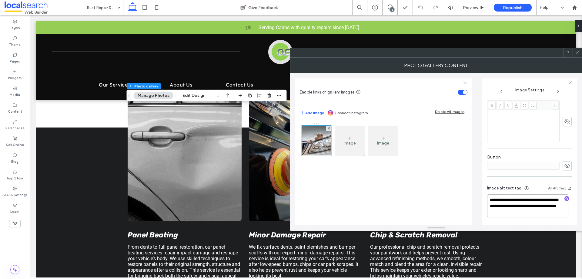
drag, startPoint x: 525, startPoint y: 211, endPoint x: 509, endPoint y: 208, distance: 16.3
click at [509, 208] on textarea "**********" at bounding box center [527, 205] width 81 height 23
click at [576, 54] on icon at bounding box center [577, 52] width 5 height 5
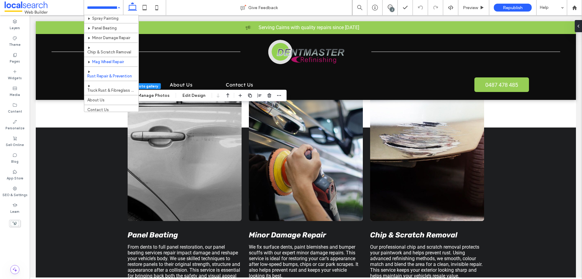
scroll to position [23, 0]
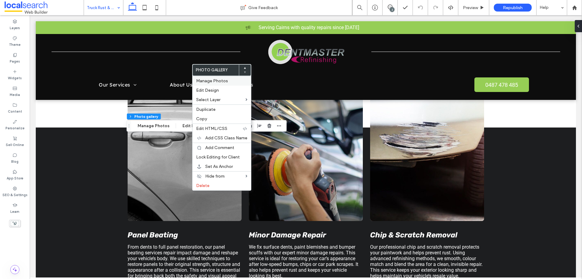
click at [221, 80] on span "Manage Photos" at bounding box center [212, 80] width 32 height 5
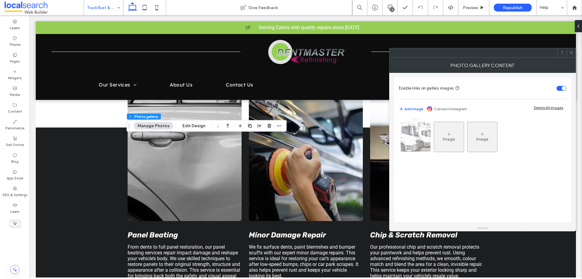
click at [413, 146] on div at bounding box center [416, 137] width 30 height 30
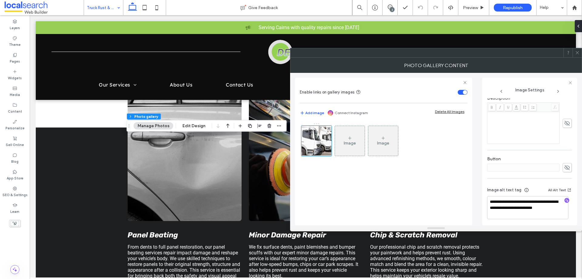
scroll to position [160, 0]
click at [515, 214] on textarea "**********" at bounding box center [527, 205] width 81 height 23
paste textarea "**********"
type textarea "**********"
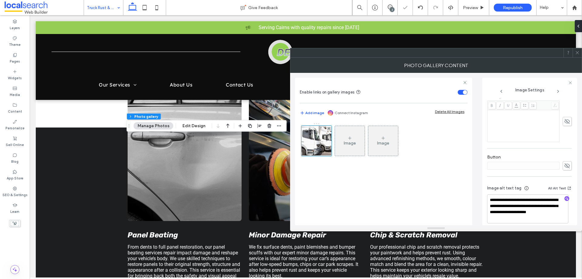
click at [535, 68] on div "Photo Gallery Content" at bounding box center [436, 65] width 292 height 15
click at [578, 52] on icon at bounding box center [577, 52] width 5 height 5
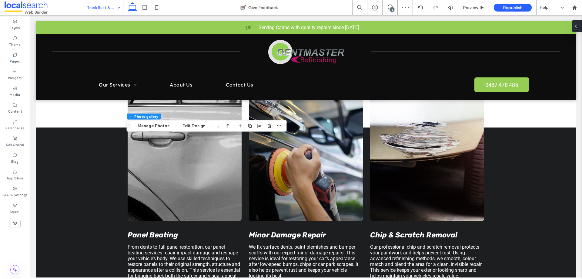
click at [578, 28] on icon at bounding box center [576, 26] width 5 height 5
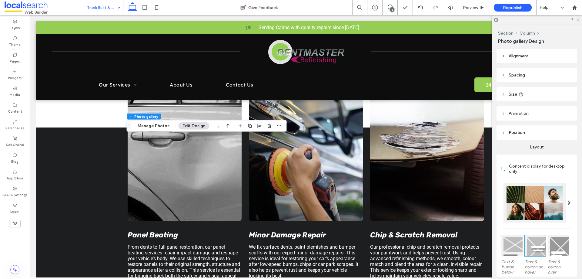
click at [579, 21] on icon at bounding box center [578, 20] width 4 height 4
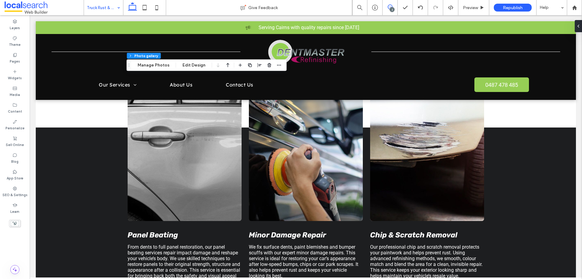
click at [389, 6] on icon at bounding box center [390, 7] width 5 height 5
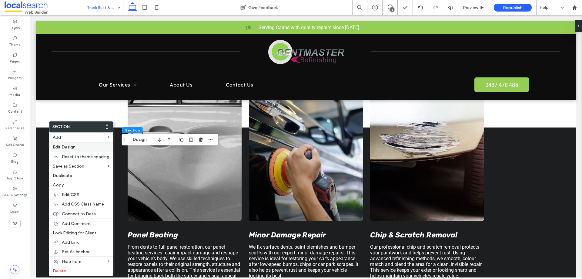
click at [67, 148] on span "Edit Design" at bounding box center [64, 146] width 23 height 5
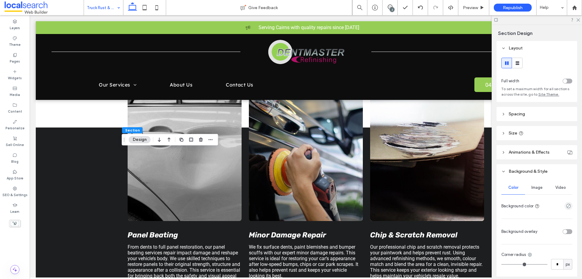
click at [533, 189] on span "Image" at bounding box center [537, 187] width 11 height 5
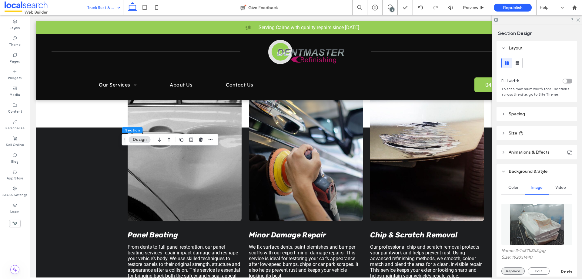
click at [514, 270] on button "Replace" at bounding box center [513, 270] width 23 height 7
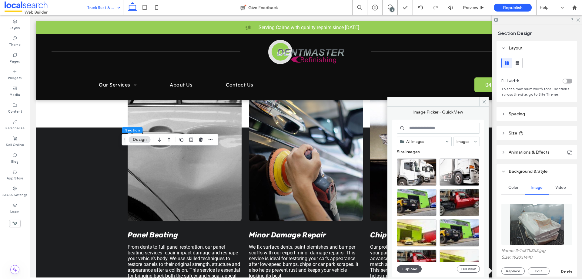
click at [408, 268] on button "Upload" at bounding box center [409, 268] width 25 height 7
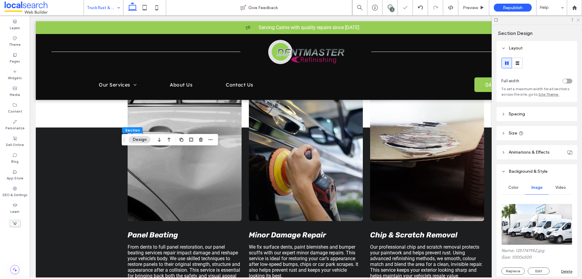
click at [578, 20] on icon at bounding box center [578, 20] width 4 height 4
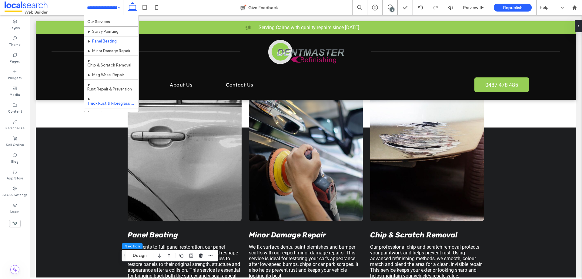
scroll to position [0, 0]
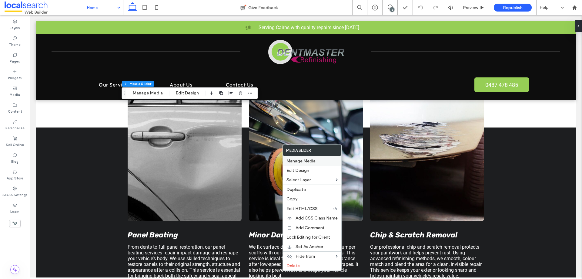
click at [290, 160] on span "Manage Media" at bounding box center [301, 160] width 29 height 5
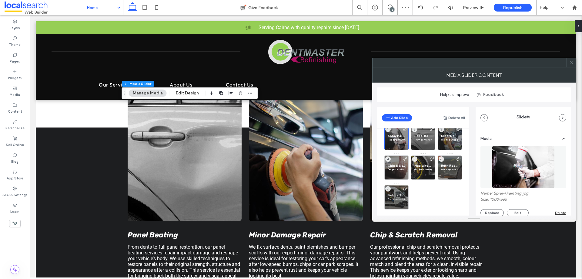
scroll to position [15, 0]
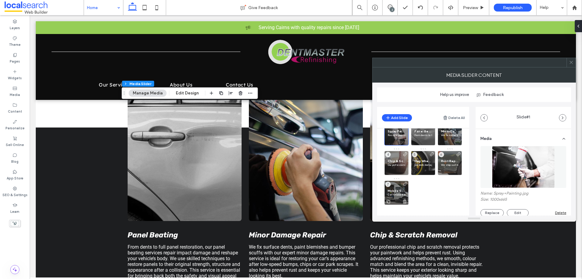
click at [395, 189] on span "Mobile Services" at bounding box center [397, 191] width 18 height 4
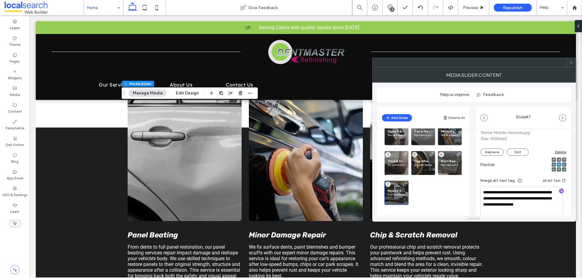
scroll to position [30, 0]
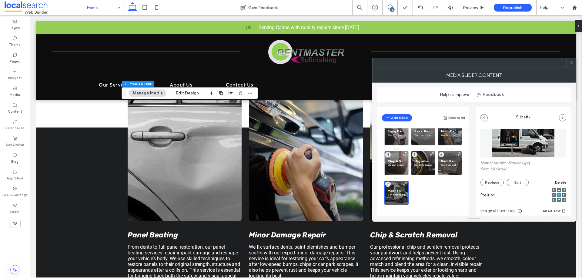
click at [387, 7] on span at bounding box center [390, 7] width 15 height 5
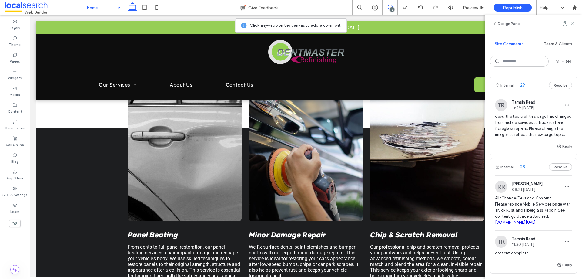
click at [572, 25] on icon at bounding box center [572, 23] width 5 height 5
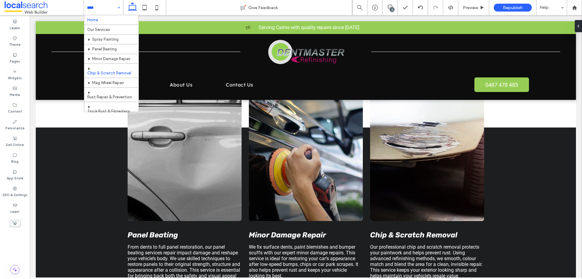
scroll to position [23, 0]
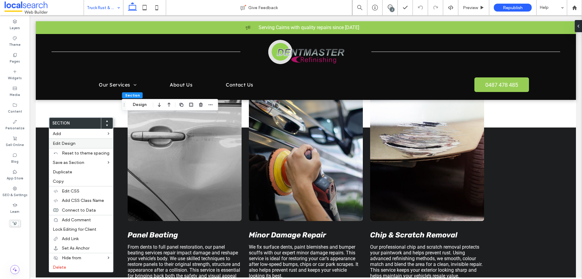
click at [59, 139] on div "Edit Design" at bounding box center [81, 143] width 64 height 10
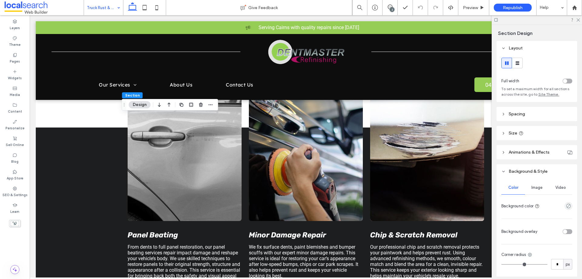
click at [535, 190] on div "Image" at bounding box center [537, 187] width 24 height 13
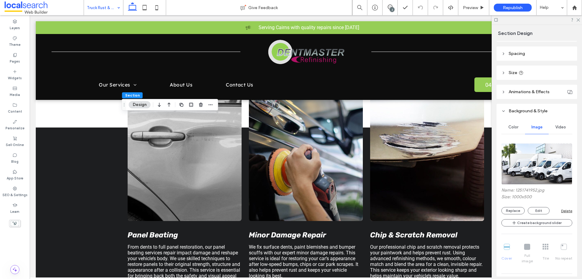
scroll to position [61, 0]
click at [518, 208] on button "Replace" at bounding box center [513, 210] width 23 height 7
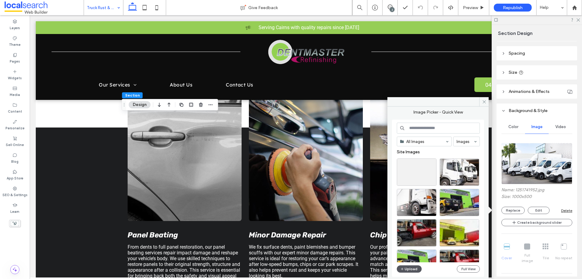
click at [406, 269] on button "Upload" at bounding box center [409, 268] width 25 height 7
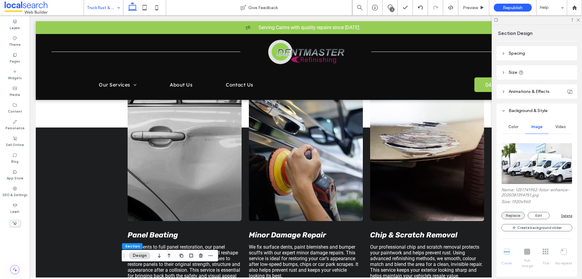
click at [513, 213] on button "Replace" at bounding box center [513, 215] width 23 height 7
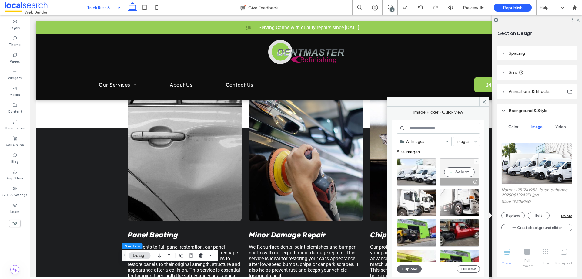
click at [477, 161] on icon at bounding box center [477, 161] width 2 height 2
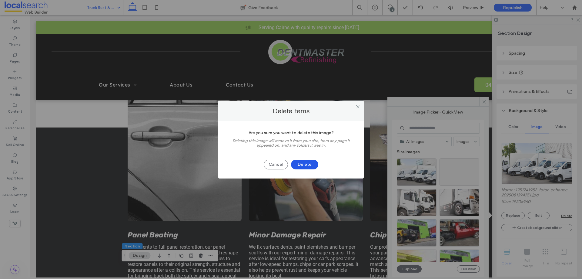
click at [307, 163] on button "Delete" at bounding box center [304, 165] width 27 height 10
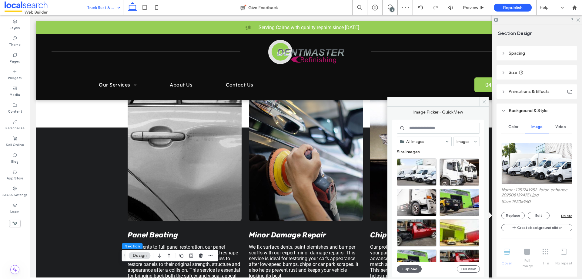
click at [485, 100] on icon at bounding box center [484, 101] width 5 height 5
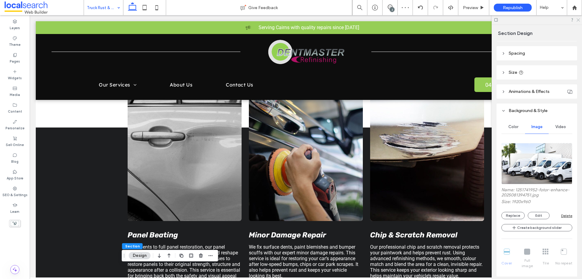
click at [578, 19] on use at bounding box center [578, 19] width 3 height 3
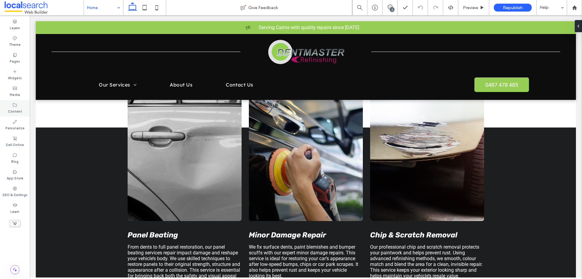
click at [9, 108] on label "Content" at bounding box center [15, 110] width 14 height 7
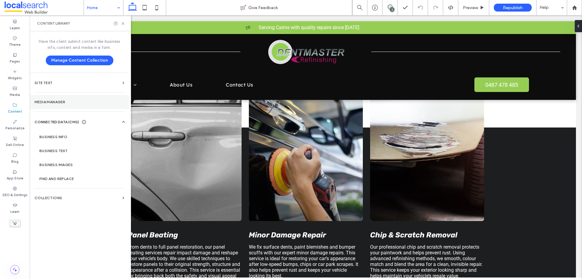
click at [52, 98] on section "Media Manager" at bounding box center [79, 102] width 99 height 14
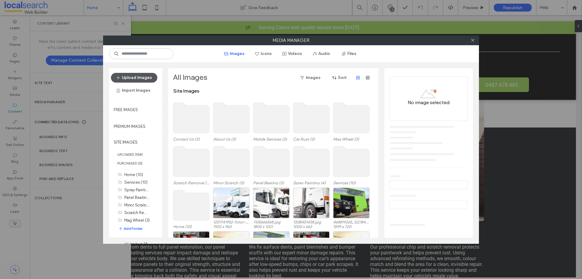
click at [142, 79] on button "Upload Images" at bounding box center [134, 78] width 46 height 10
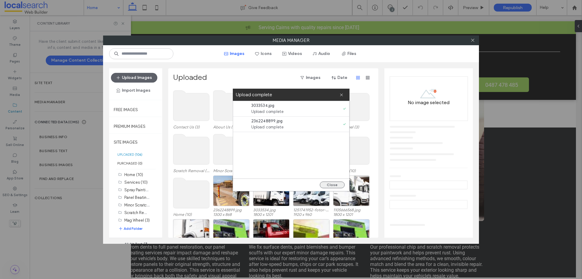
click at [327, 186] on button "Close" at bounding box center [332, 184] width 25 height 7
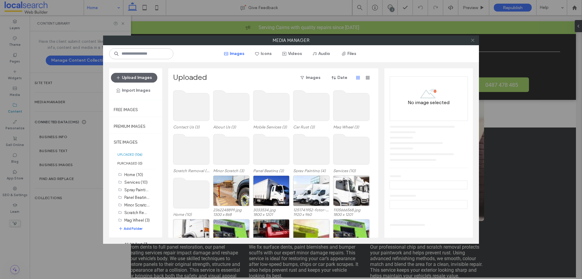
click at [475, 41] on icon at bounding box center [473, 40] width 5 height 5
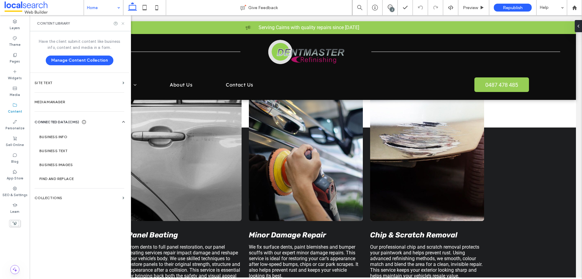
click at [123, 25] on icon at bounding box center [123, 23] width 5 height 5
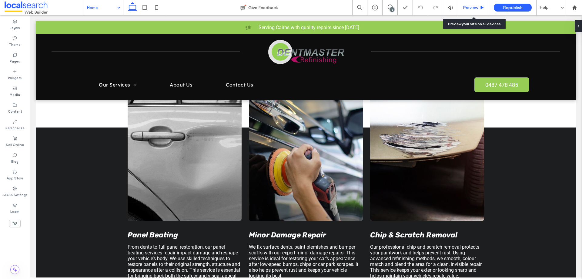
click at [460, 8] on div "Preview" at bounding box center [474, 7] width 31 height 5
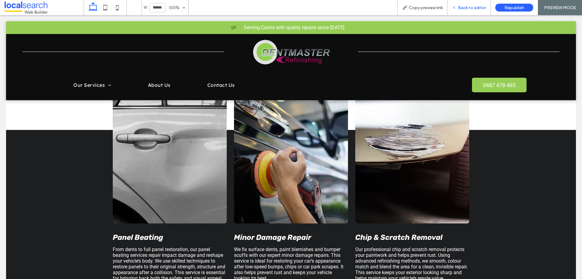
click at [460, 11] on div "Back to editor" at bounding box center [469, 7] width 43 height 15
click at [459, 7] on div "Back to editor" at bounding box center [469, 7] width 43 height 5
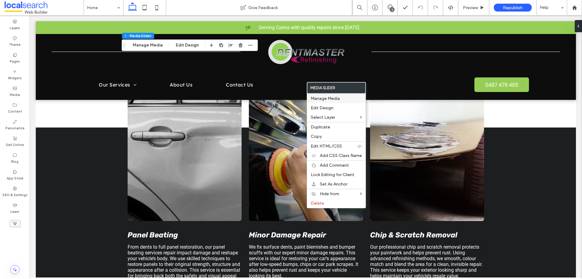
click at [322, 98] on span "Manage Media" at bounding box center [325, 98] width 29 height 5
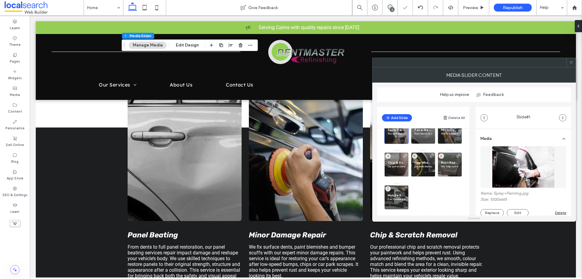
scroll to position [24, 0]
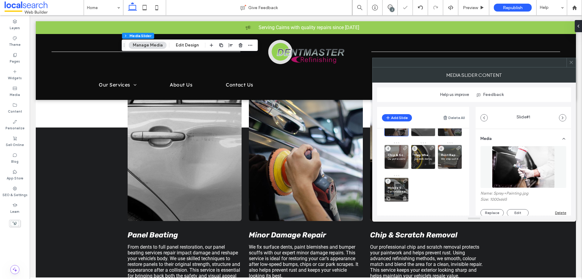
click at [392, 184] on div "Mobile Services Can’t make it to the workshop? We offer mobile panel beating at…" at bounding box center [397, 189] width 24 height 24
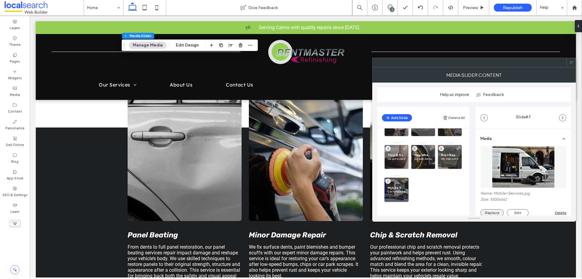
click at [489, 211] on button "Replace" at bounding box center [492, 212] width 23 height 7
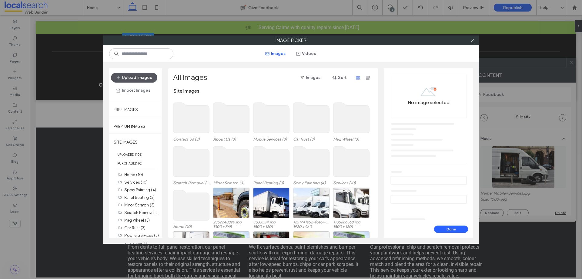
click at [129, 77] on button "Upload Images" at bounding box center [134, 78] width 46 height 10
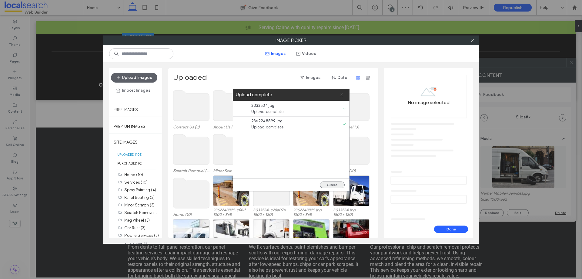
click at [331, 185] on button "Close" at bounding box center [332, 184] width 25 height 7
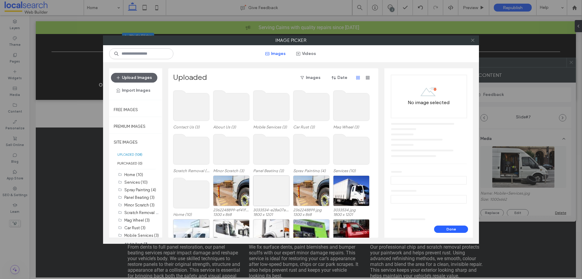
click at [474, 41] on use at bounding box center [472, 40] width 3 height 3
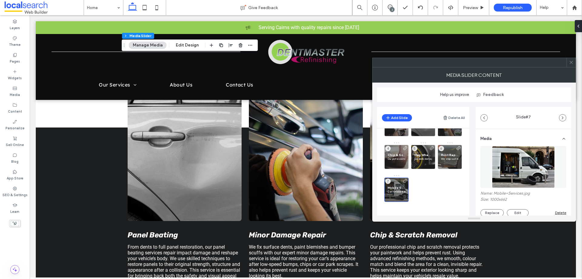
scroll to position [30, 0]
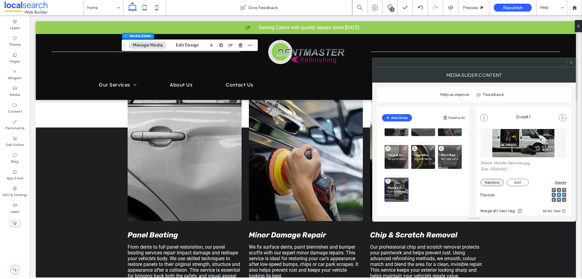
click at [498, 183] on button "Replace" at bounding box center [492, 182] width 23 height 7
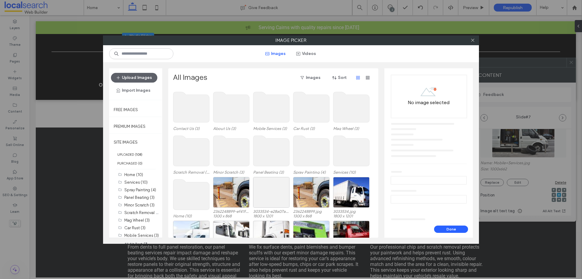
scroll to position [0, 0]
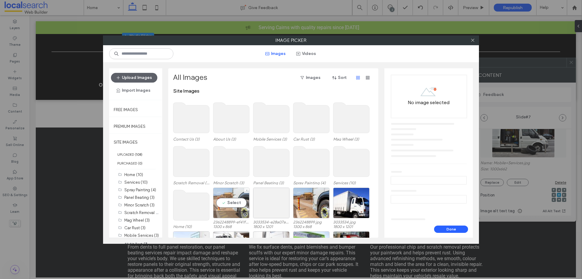
click at [233, 201] on div "Select" at bounding box center [231, 202] width 36 height 31
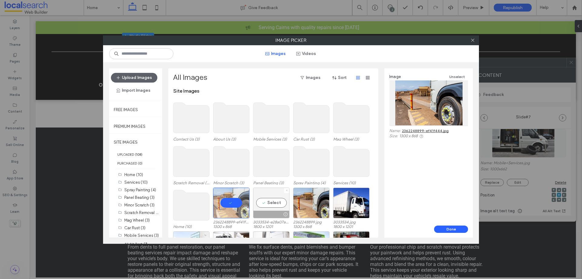
click at [286, 191] on icon at bounding box center [287, 190] width 2 height 2
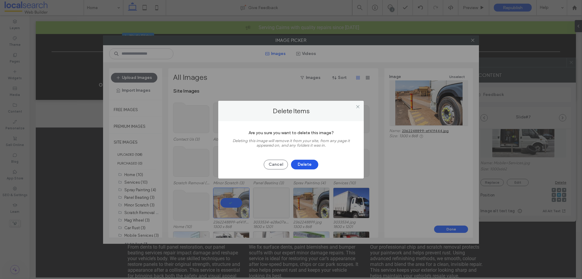
click at [303, 164] on button "Delete" at bounding box center [304, 165] width 27 height 10
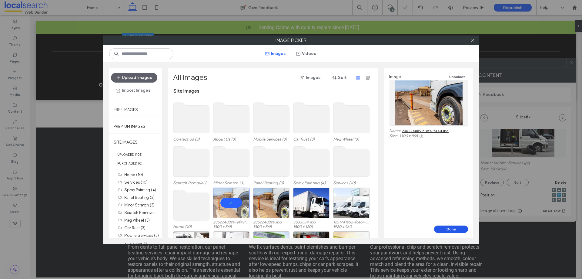
click at [443, 228] on button "Done" at bounding box center [451, 228] width 34 height 7
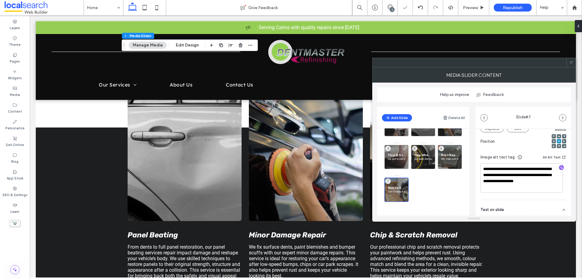
scroll to position [91, 0]
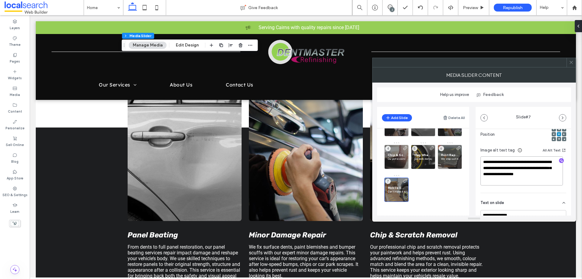
drag, startPoint x: 484, startPoint y: 162, endPoint x: 541, endPoint y: 169, distance: 57.1
click at [541, 169] on textarea "**********" at bounding box center [522, 170] width 82 height 29
click at [535, 170] on textarea "**********" at bounding box center [522, 170] width 82 height 29
drag, startPoint x: 483, startPoint y: 162, endPoint x: 534, endPoint y: 166, distance: 50.8
click at [534, 166] on textarea "**********" at bounding box center [522, 170] width 82 height 29
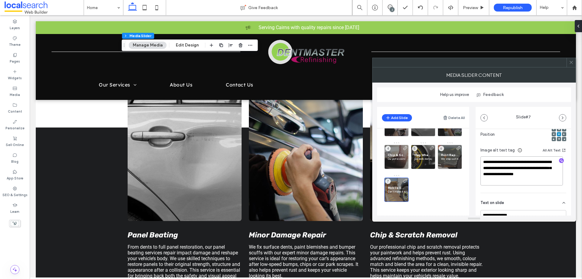
click at [515, 168] on textarea "**********" at bounding box center [522, 170] width 82 height 29
drag, startPoint x: 502, startPoint y: 180, endPoint x: 542, endPoint y: 169, distance: 41.7
click at [542, 169] on textarea "**********" at bounding box center [522, 170] width 82 height 29
drag, startPoint x: 542, startPoint y: 167, endPoint x: 499, endPoint y: 163, distance: 43.2
click at [499, 163] on textarea "**********" at bounding box center [522, 170] width 82 height 29
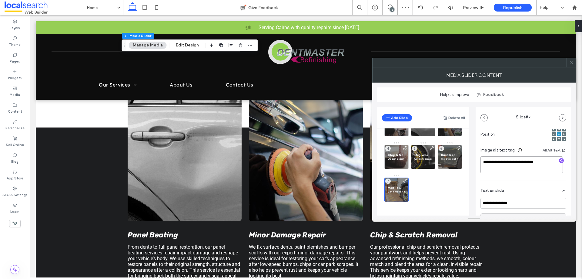
click at [517, 164] on textarea "**********" at bounding box center [522, 164] width 82 height 17
click at [535, 162] on textarea "**********" at bounding box center [522, 164] width 82 height 17
type textarea "**********"
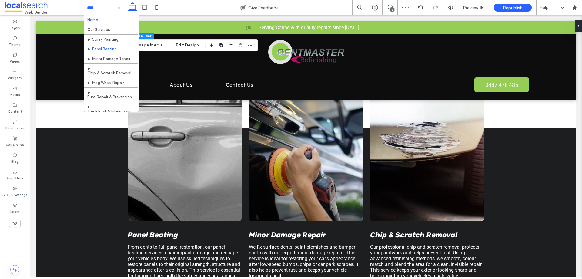
scroll to position [23, 0]
click at [118, 8] on div "Home Our Services Spray Painting Panel Beating Minor Damage Repair Chip & Scrat…" at bounding box center [103, 7] width 39 height 15
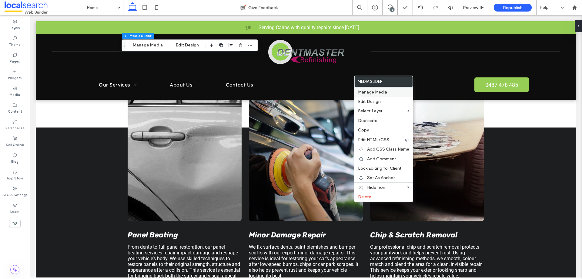
click at [375, 91] on span "Manage Media" at bounding box center [372, 91] width 29 height 5
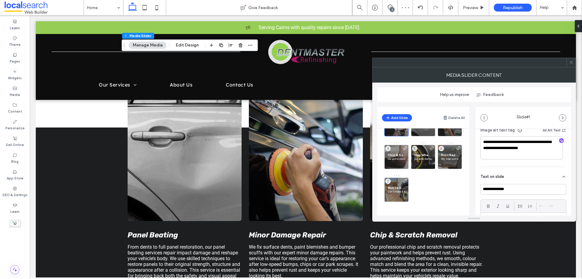
scroll to position [121, 0]
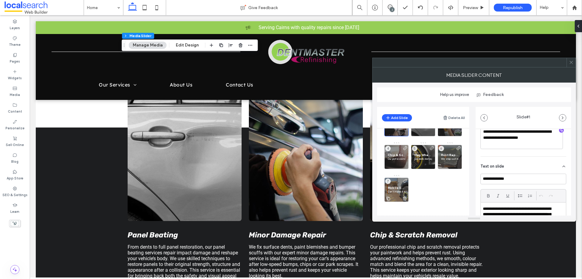
click at [390, 186] on span "Mobile Services" at bounding box center [397, 188] width 18 height 4
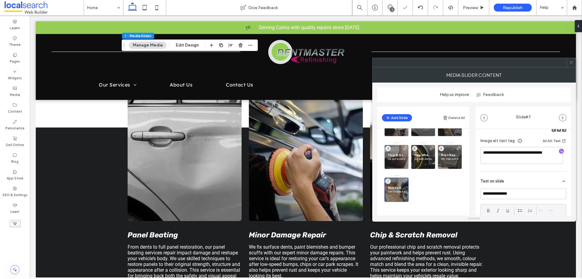
scroll to position [91, 0]
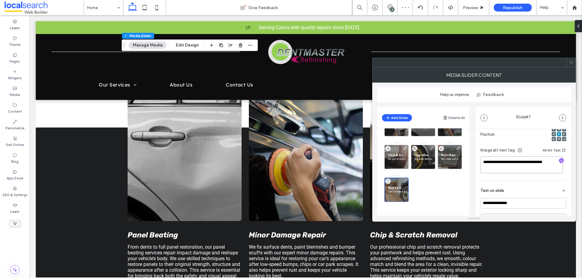
click at [491, 167] on textarea "**********" at bounding box center [522, 164] width 82 height 17
click at [492, 167] on textarea "**********" at bounding box center [522, 164] width 82 height 17
click at [493, 167] on textarea "**********" at bounding box center [522, 164] width 82 height 17
drag, startPoint x: 518, startPoint y: 170, endPoint x: 485, endPoint y: 163, distance: 34.1
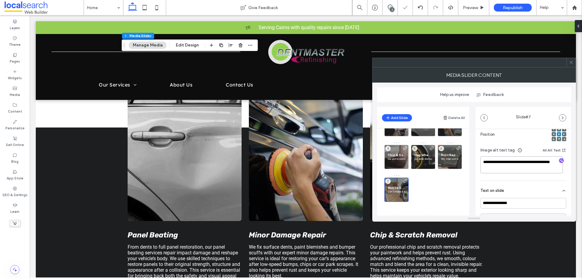
click at [485, 163] on textarea "**********" at bounding box center [522, 164] width 82 height 17
click at [525, 168] on textarea "**********" at bounding box center [522, 164] width 82 height 17
paste textarea "**********"
type textarea "**********"
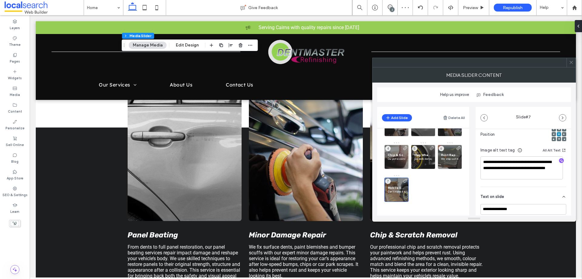
click at [506, 65] on div at bounding box center [470, 62] width 194 height 9
click at [570, 63] on icon at bounding box center [571, 62] width 5 height 5
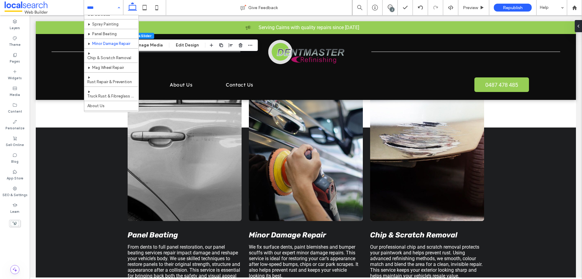
scroll to position [23, 0]
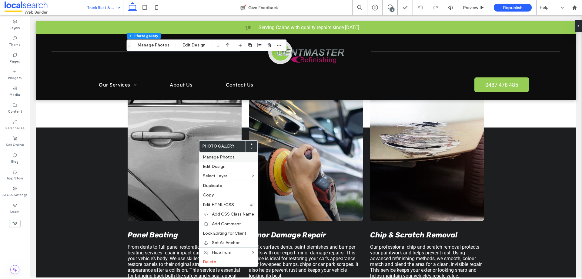
click at [207, 155] on span "Manage Photos" at bounding box center [219, 156] width 32 height 5
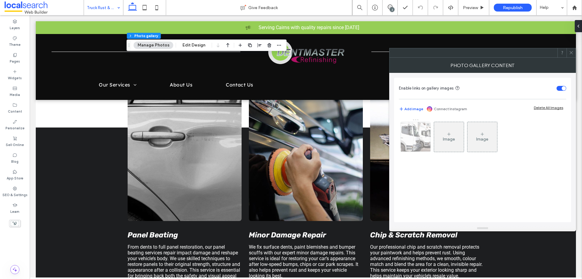
click at [414, 135] on img at bounding box center [416, 137] width 45 height 30
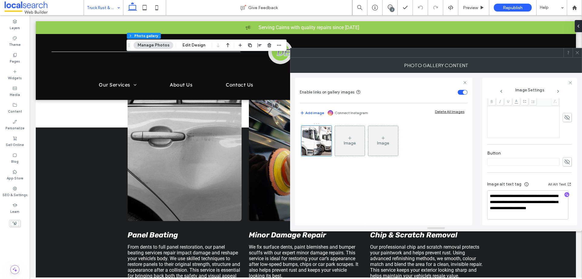
scroll to position [166, 0]
click at [536, 200] on textarea "**********" at bounding box center [527, 202] width 81 height 29
click at [540, 201] on textarea "**********" at bounding box center [527, 202] width 81 height 29
type textarea "**********"
click at [548, 65] on div "Photo Gallery Content" at bounding box center [436, 65] width 292 height 15
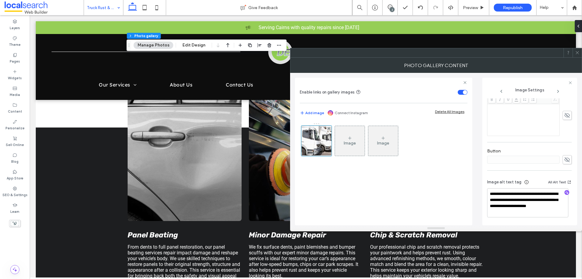
click at [577, 53] on icon at bounding box center [577, 52] width 5 height 5
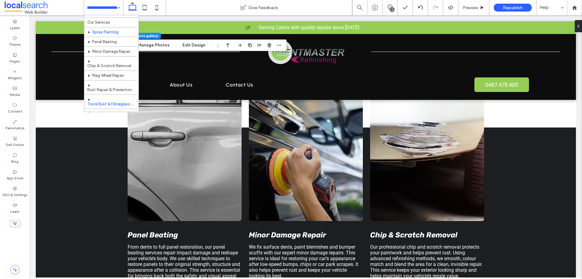
scroll to position [0, 0]
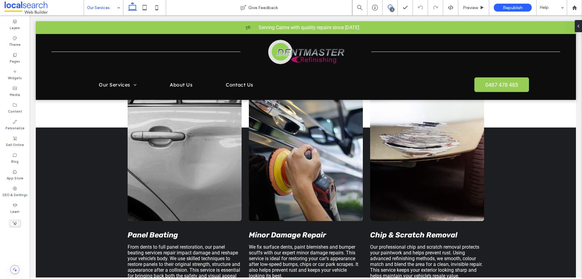
click at [387, 8] on span at bounding box center [390, 7] width 15 height 5
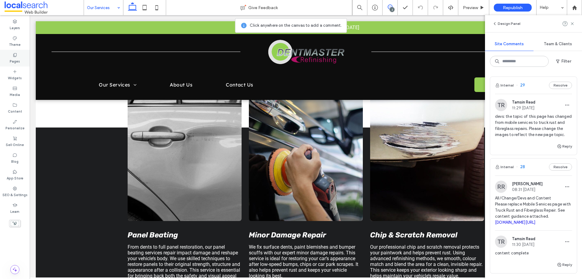
click at [18, 61] on label "Pages" at bounding box center [15, 60] width 10 height 7
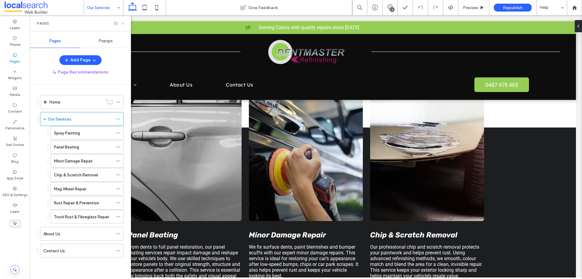
click at [122, 25] on icon at bounding box center [123, 23] width 5 height 5
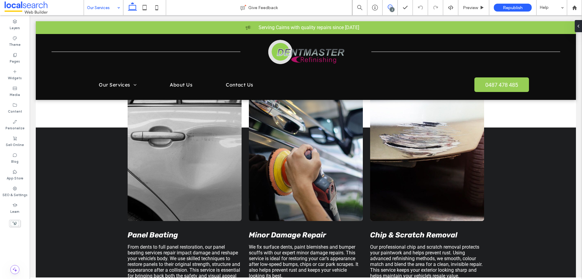
click at [388, 8] on use at bounding box center [390, 7] width 5 height 5
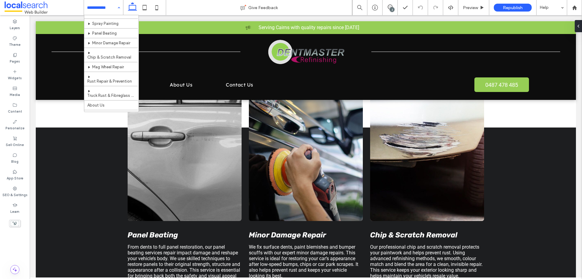
scroll to position [23, 0]
click at [13, 56] on icon at bounding box center [14, 54] width 5 height 5
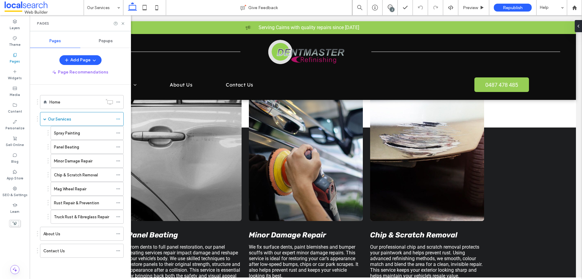
click at [390, 8] on div "2" at bounding box center [392, 9] width 5 height 5
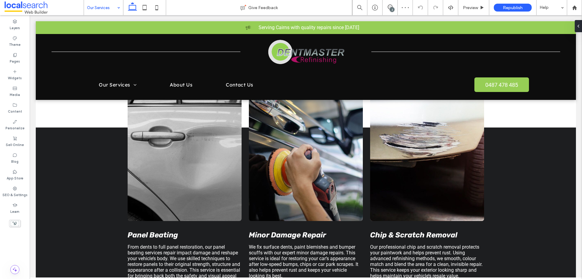
click at [102, 9] on input at bounding box center [102, 7] width 30 height 15
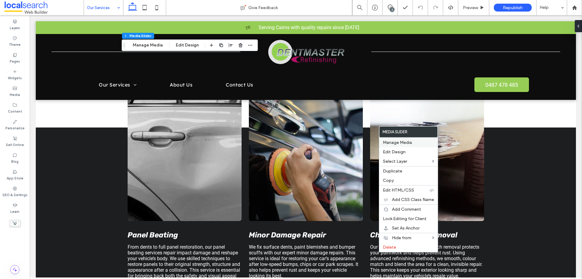
click at [400, 140] on span "Manage Media" at bounding box center [397, 142] width 29 height 5
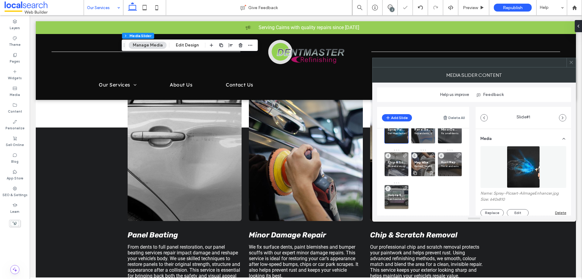
scroll to position [24, 0]
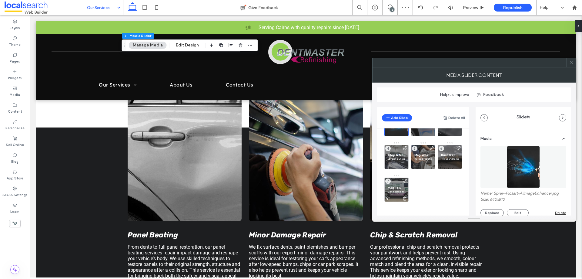
click at [396, 185] on div "Mobile Services Can’t come to us? We’ll come to you. Our mobile service is idea…" at bounding box center [397, 189] width 24 height 24
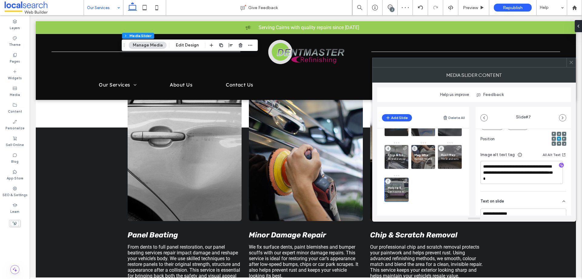
scroll to position [61, 0]
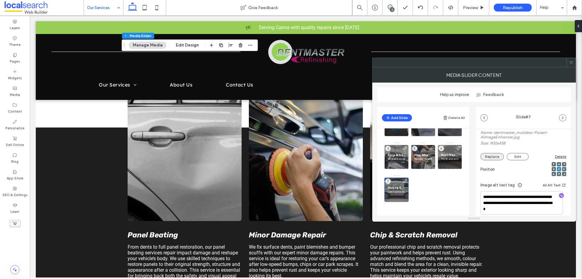
click at [489, 156] on button "Replace" at bounding box center [492, 156] width 23 height 7
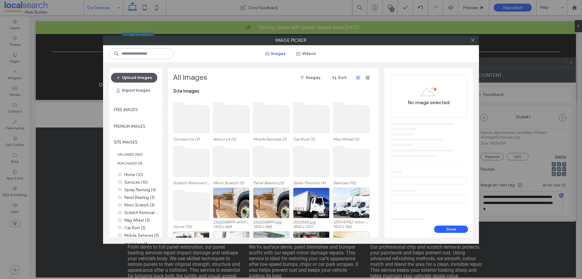
click at [150, 82] on button "Upload Images" at bounding box center [134, 78] width 46 height 10
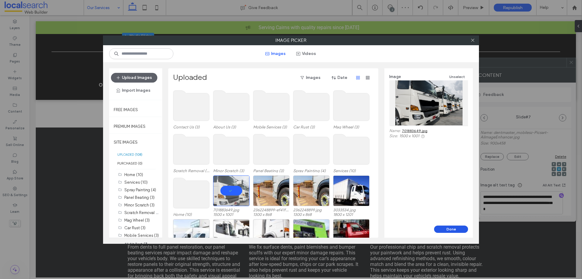
click at [440, 230] on button "Done" at bounding box center [451, 228] width 34 height 7
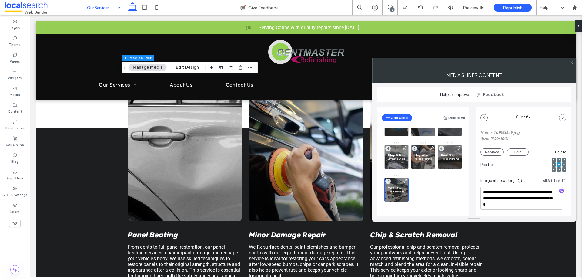
click at [571, 60] on icon at bounding box center [571, 62] width 5 height 5
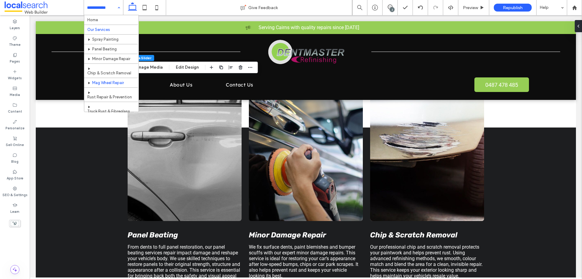
scroll to position [23, 0]
click at [154, 68] on button "Manage Media" at bounding box center [148, 67] width 38 height 7
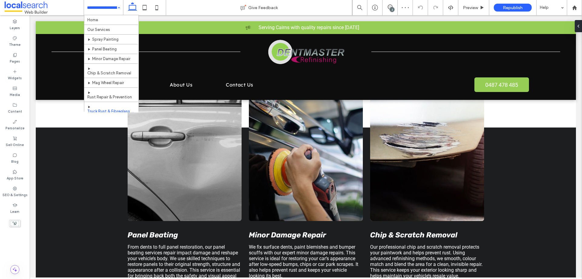
click at [103, 9] on input at bounding box center [102, 7] width 30 height 15
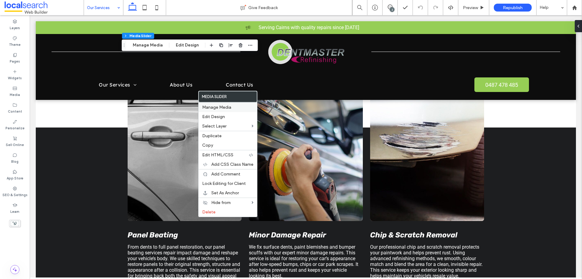
click at [221, 106] on span "Manage Media" at bounding box center [216, 107] width 29 height 5
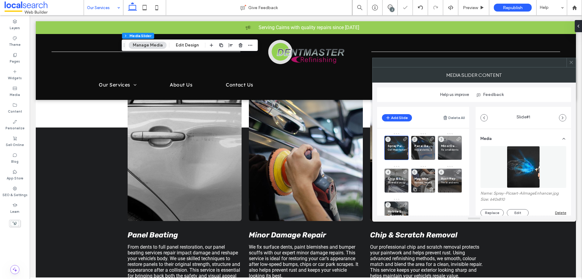
scroll to position [24, 0]
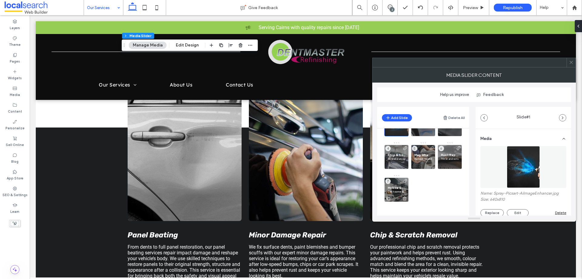
click at [392, 185] on div "Mobile Services Can’t come to us? We’ll come to you. Our mobile service is idea…" at bounding box center [397, 189] width 24 height 24
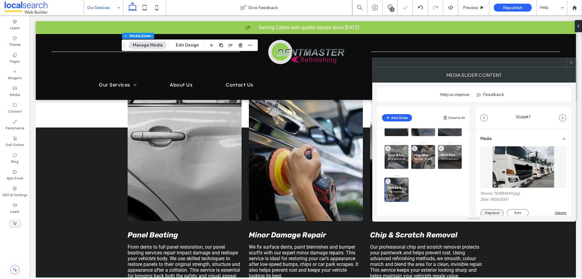
click at [493, 210] on button "Replace" at bounding box center [492, 212] width 23 height 7
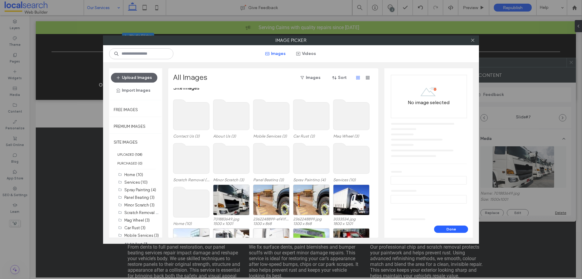
scroll to position [0, 0]
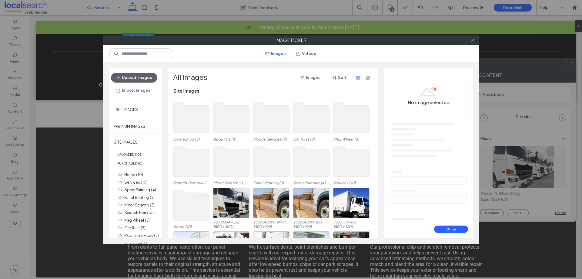
click at [473, 40] on icon at bounding box center [473, 40] width 5 height 5
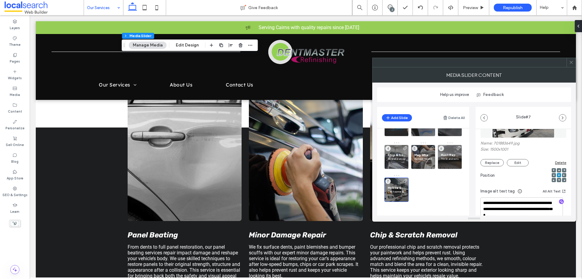
scroll to position [61, 0]
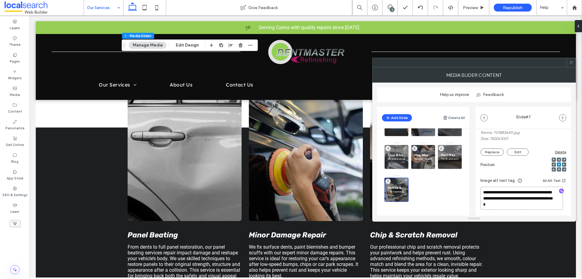
drag, startPoint x: 506, startPoint y: 197, endPoint x: 488, endPoint y: 193, distance: 18.3
click at [488, 193] on textarea "**********" at bounding box center [522, 198] width 82 height 23
click at [491, 197] on textarea "**********" at bounding box center [522, 198] width 82 height 23
drag, startPoint x: 523, startPoint y: 197, endPoint x: 487, endPoint y: 192, distance: 37.1
click at [487, 192] on textarea "**********" at bounding box center [522, 198] width 82 height 23
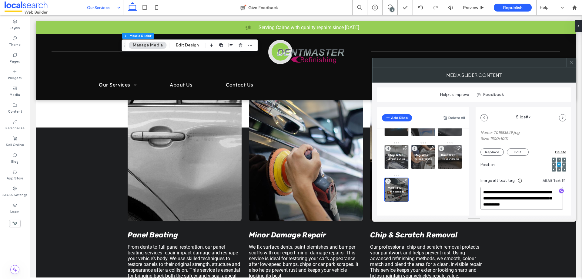
click at [495, 192] on textarea "**********" at bounding box center [522, 198] width 82 height 23
click at [496, 192] on textarea "**********" at bounding box center [522, 198] width 82 height 23
drag, startPoint x: 523, startPoint y: 198, endPoint x: 487, endPoint y: 190, distance: 36.6
click at [487, 190] on textarea "**********" at bounding box center [522, 198] width 82 height 23
click at [516, 198] on textarea "**********" at bounding box center [522, 198] width 82 height 23
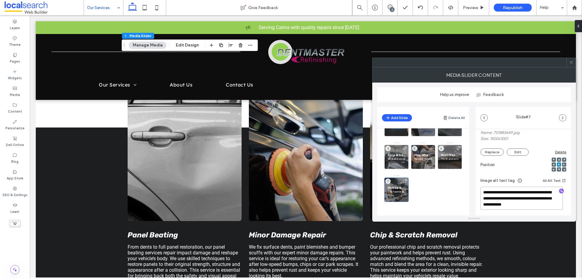
click at [535, 199] on textarea "**********" at bounding box center [522, 198] width 82 height 23
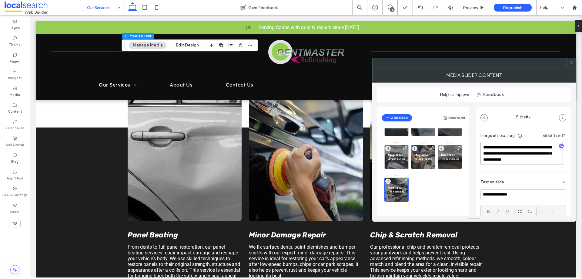
scroll to position [91, 0]
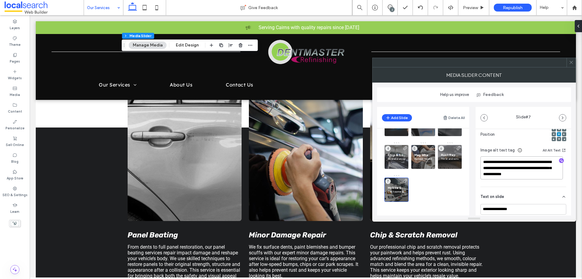
type textarea "**********"
click at [540, 76] on div "MEDIA SLIDER CONTENT" at bounding box center [474, 74] width 204 height 15
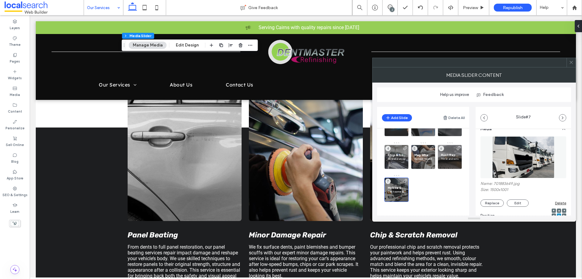
scroll to position [0, 0]
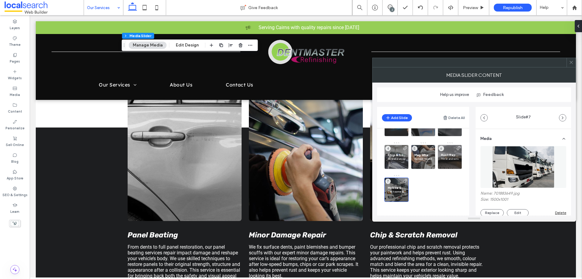
click at [572, 63] on use at bounding box center [571, 62] width 3 height 3
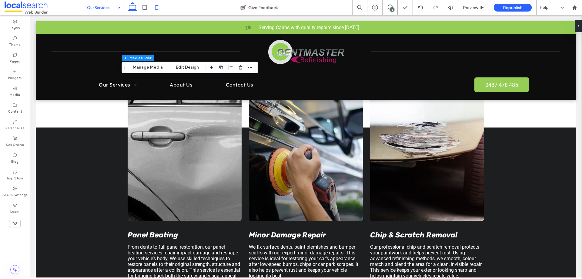
click at [157, 8] on icon at bounding box center [157, 8] width 12 height 12
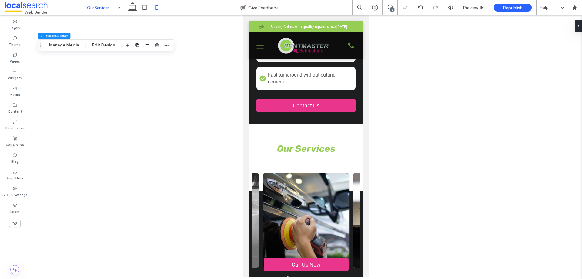
type input "***"
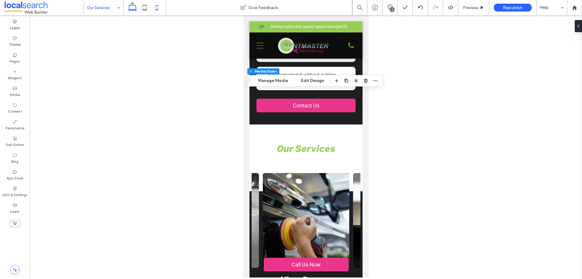
click at [133, 8] on icon at bounding box center [132, 8] width 12 height 12
type input "***"
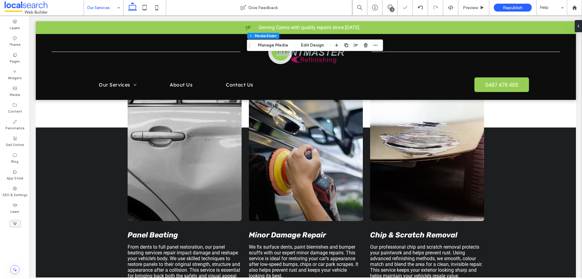
click at [391, 9] on div "2" at bounding box center [392, 9] width 5 height 5
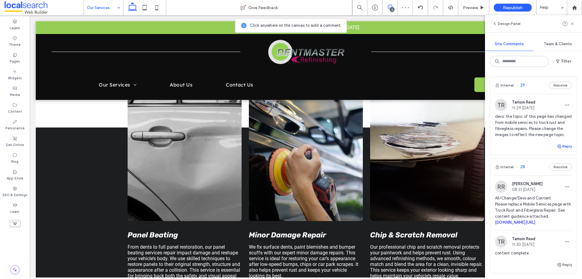
click at [558, 150] on button "Reply" at bounding box center [564, 146] width 15 height 7
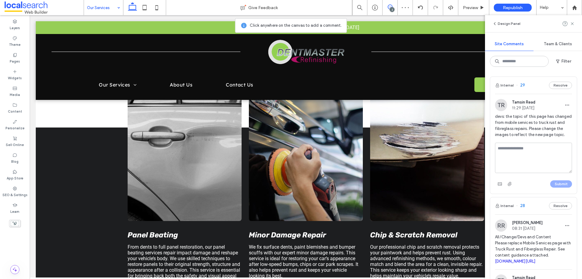
click at [553, 153] on textarea at bounding box center [533, 158] width 77 height 30
click at [532, 154] on textarea at bounding box center [533, 158] width 77 height 30
click at [524, 163] on textarea "**********" at bounding box center [531, 158] width 72 height 30
paste textarea "**********"
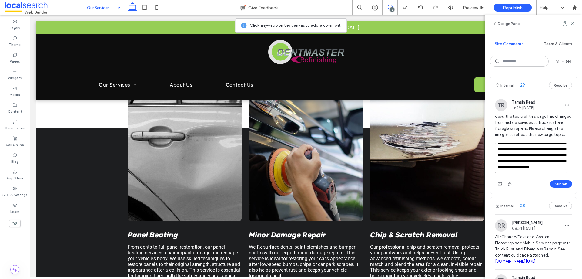
scroll to position [30, 0]
type textarea "**********"
click at [557, 187] on button "Submit" at bounding box center [561, 183] width 22 height 7
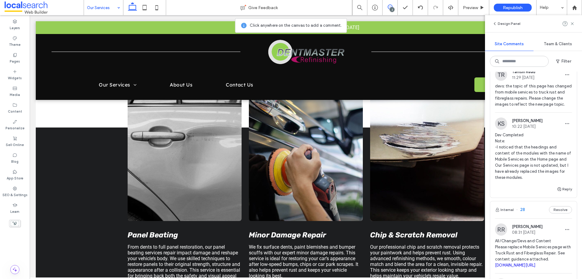
scroll to position [0, 0]
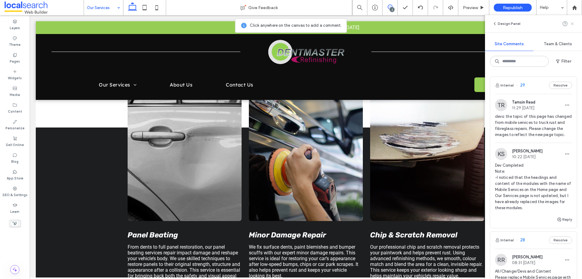
click at [572, 25] on icon at bounding box center [572, 23] width 5 height 5
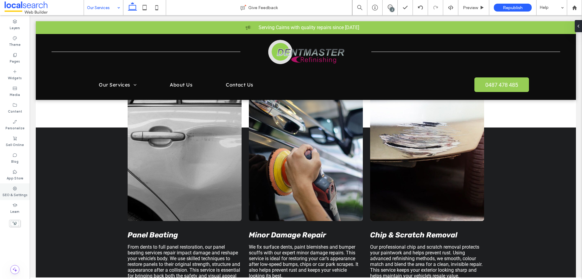
click at [17, 189] on icon at bounding box center [14, 188] width 5 height 5
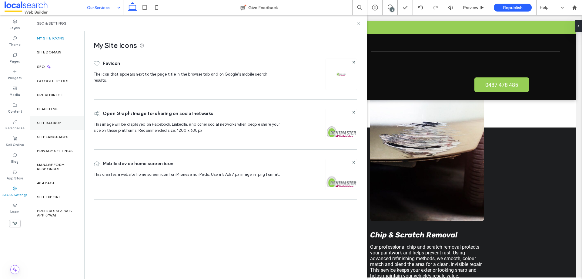
click at [48, 121] on label "Site Backup" at bounding box center [49, 123] width 24 height 4
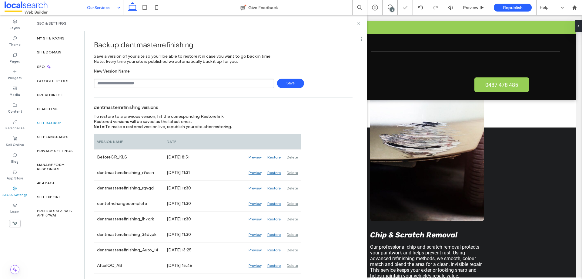
click at [115, 83] on input "text" at bounding box center [184, 83] width 180 height 9
type input "**********"
click at [283, 84] on span "Save" at bounding box center [290, 83] width 27 height 9
click at [358, 23] on icon at bounding box center [359, 23] width 5 height 5
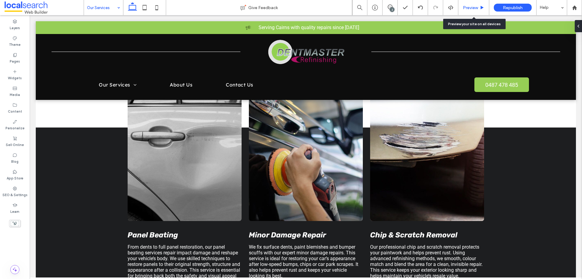
click at [465, 5] on span "Preview" at bounding box center [470, 7] width 15 height 5
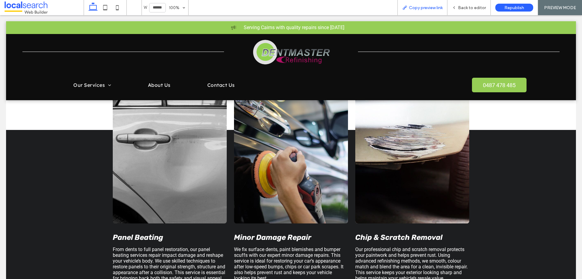
click at [430, 8] on span "Copy preview link" at bounding box center [426, 7] width 34 height 5
click at [456, 7] on icon at bounding box center [454, 7] width 4 height 4
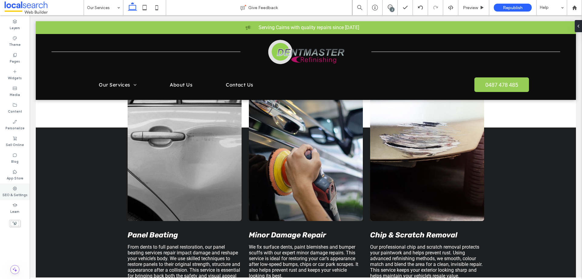
click at [16, 189] on use at bounding box center [15, 188] width 4 height 4
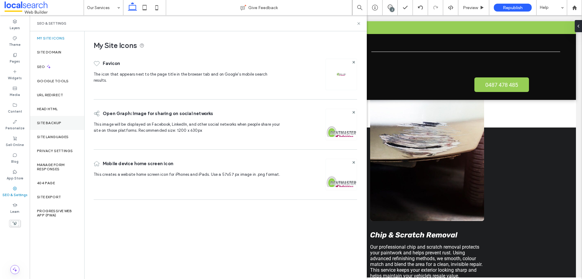
click at [56, 124] on label "Site Backup" at bounding box center [49, 123] width 24 height 4
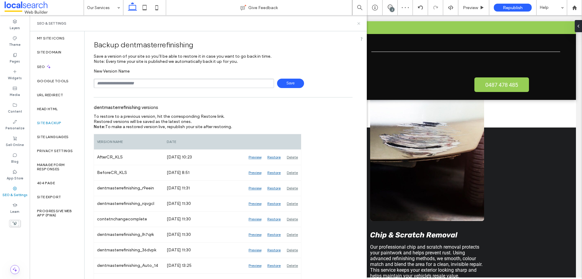
click at [359, 23] on use at bounding box center [359, 23] width 2 height 2
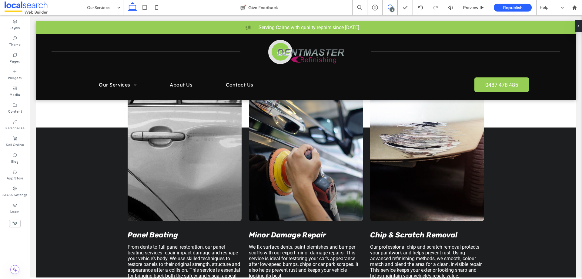
click at [389, 8] on icon at bounding box center [390, 7] width 5 height 5
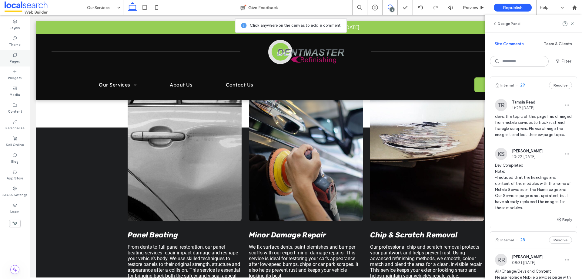
click at [9, 55] on div "Pages" at bounding box center [15, 58] width 30 height 17
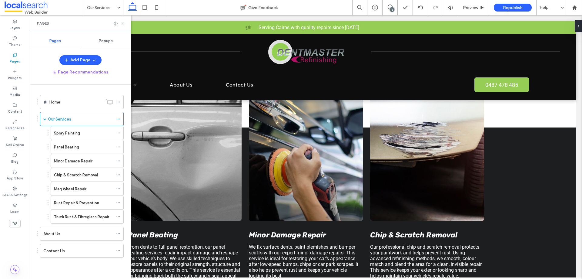
click at [123, 23] on use at bounding box center [123, 23] width 2 height 2
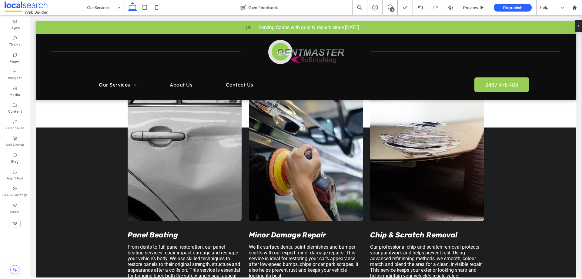
click at [392, 8] on div "2" at bounding box center [392, 9] width 5 height 5
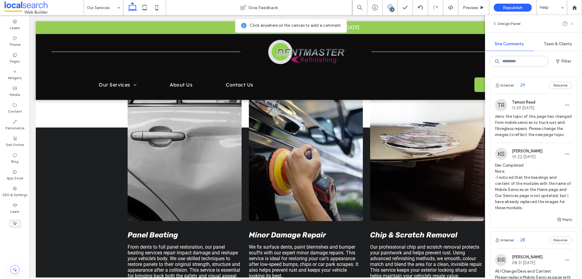
click at [572, 24] on use at bounding box center [572, 23] width 3 height 3
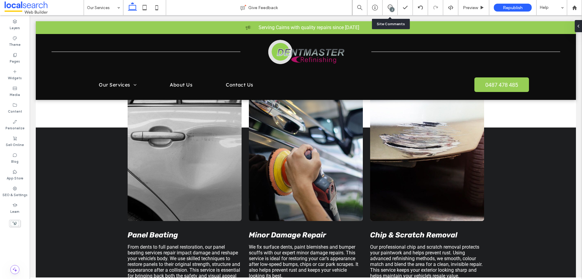
click at [389, 10] on div "2" at bounding box center [390, 8] width 15 height 6
click at [390, 7] on icon at bounding box center [390, 7] width 5 height 5
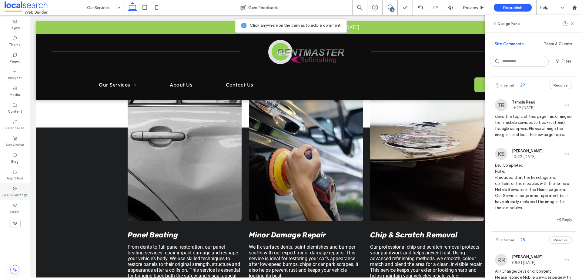
click at [11, 192] on label "SEO & Settings" at bounding box center [14, 194] width 25 height 7
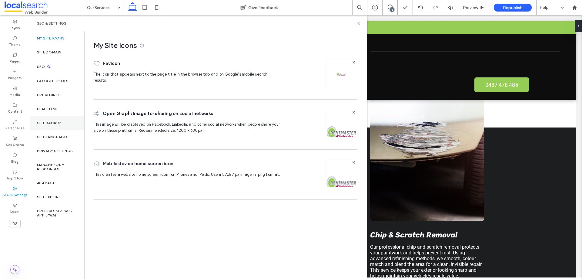
click at [46, 119] on div "Site Backup" at bounding box center [57, 123] width 55 height 14
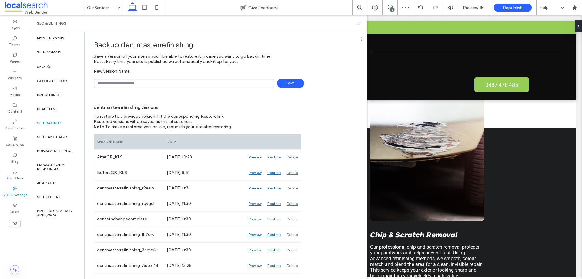
click at [358, 24] on use at bounding box center [359, 23] width 2 height 2
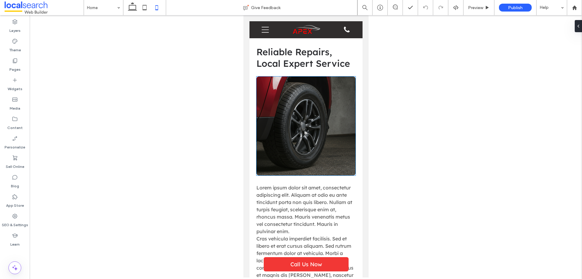
scroll to position [485, 0]
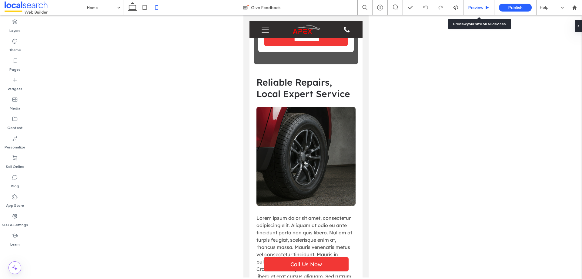
click at [472, 7] on span "Preview" at bounding box center [475, 7] width 15 height 5
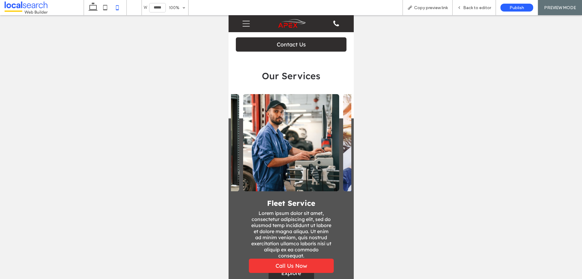
scroll to position [849, 0]
